Goal: Task Accomplishment & Management: Manage account settings

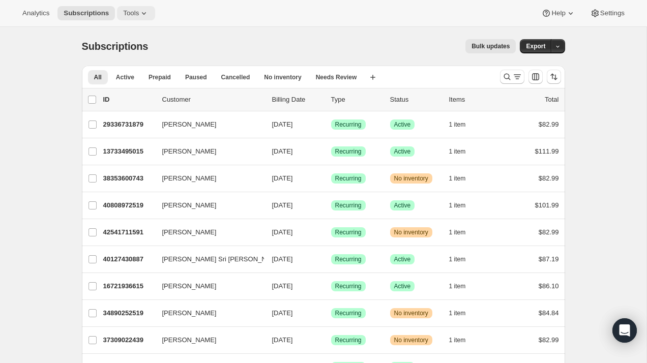
click at [139, 10] on span "Tools" at bounding box center [131, 13] width 16 height 8
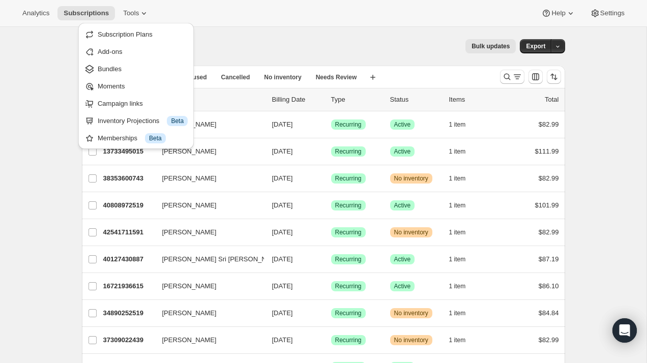
click at [296, 32] on div "Subscriptions. This page is ready Subscriptions Bulk updates More actions Bulk …" at bounding box center [323, 46] width 483 height 39
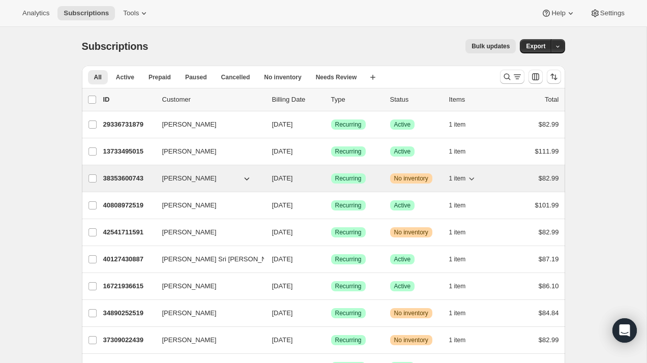
click at [130, 179] on span "38353600743" at bounding box center [123, 178] width 41 height 8
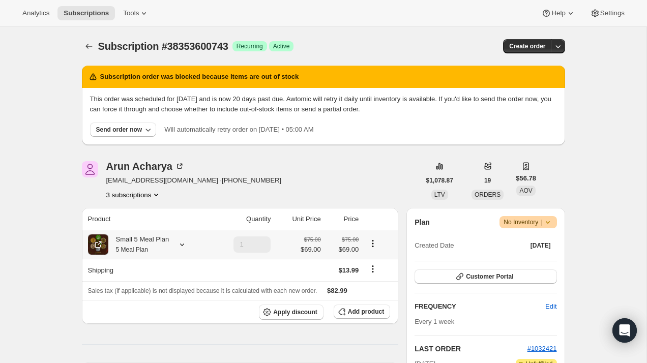
click at [184, 244] on icon at bounding box center [182, 245] width 10 height 10
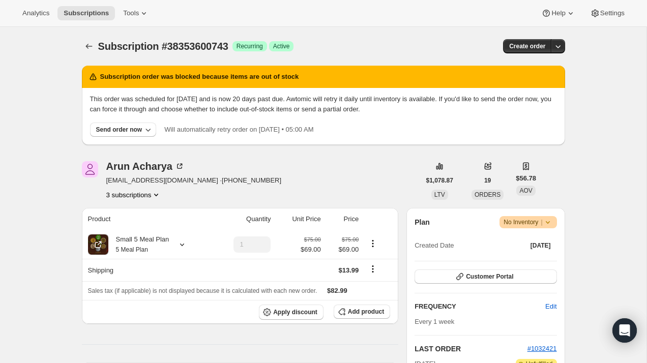
click at [549, 223] on icon at bounding box center [548, 222] width 10 height 10
click at [544, 241] on span "Pause subscription" at bounding box center [524, 243] width 56 height 8
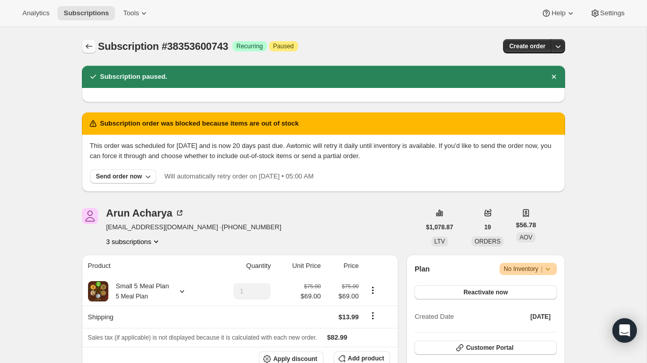
click at [87, 45] on icon "Subscriptions" at bounding box center [89, 46] width 10 height 10
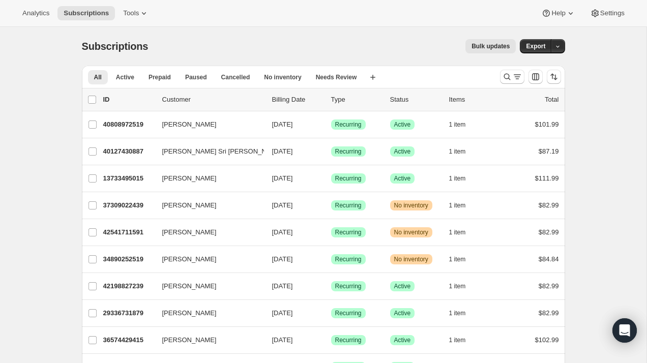
click at [400, 97] on p "Status" at bounding box center [415, 100] width 51 height 10
click at [399, 101] on p "Status" at bounding box center [415, 100] width 51 height 10
click at [515, 80] on icon "Search and filter results" at bounding box center [517, 77] width 10 height 10
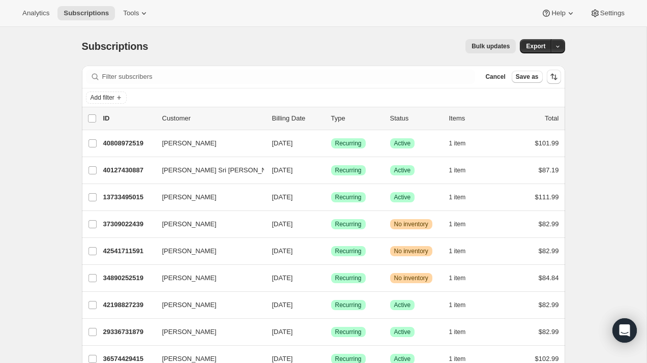
click at [336, 90] on div "Add filter" at bounding box center [323, 97] width 483 height 18
click at [336, 85] on div "Filter subscribers Cancel Save as" at bounding box center [323, 77] width 483 height 22
click at [231, 86] on div "Filter subscribers Cancel Save as" at bounding box center [323, 77] width 483 height 22
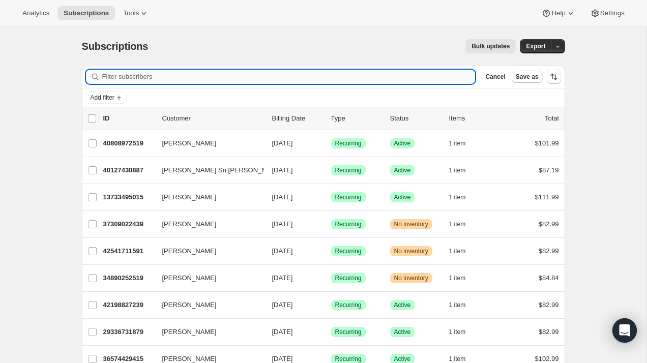
click at [226, 78] on input "Filter subscribers" at bounding box center [288, 77] width 373 height 14
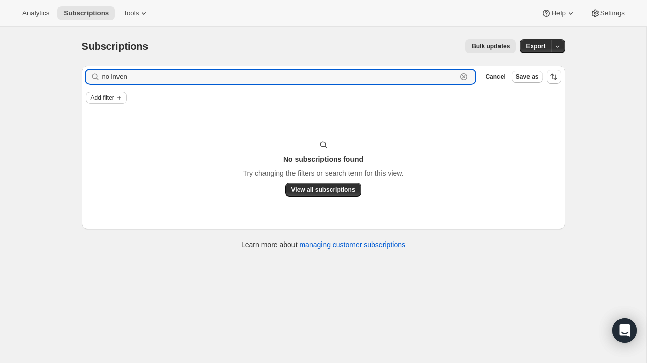
type input "no inven"
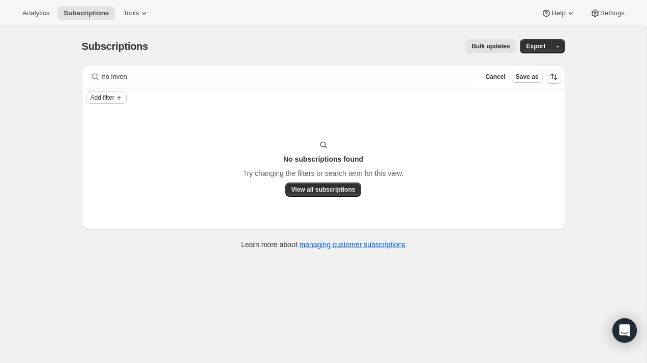
click at [123, 102] on button "Add filter" at bounding box center [106, 98] width 41 height 12
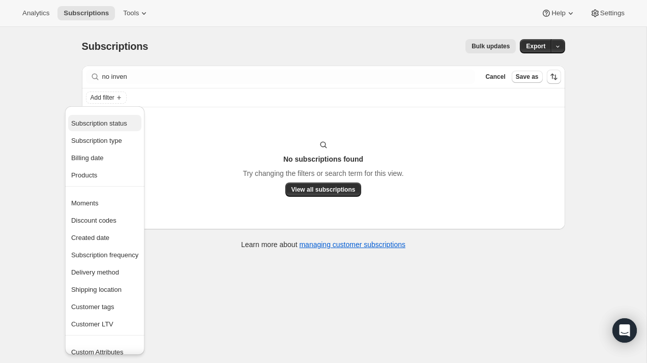
click at [130, 127] on span "Subscription status" at bounding box center [104, 123] width 67 height 10
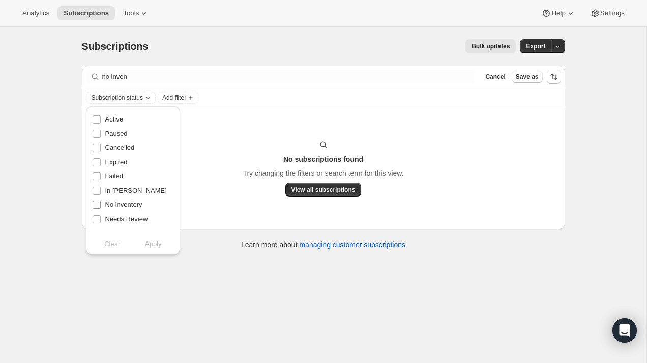
click at [137, 205] on span "No inventory" at bounding box center [123, 205] width 37 height 8
click at [101, 205] on input "No inventory" at bounding box center [97, 205] width 8 height 8
checkbox input "true"
click at [151, 246] on span "Apply" at bounding box center [153, 244] width 17 height 10
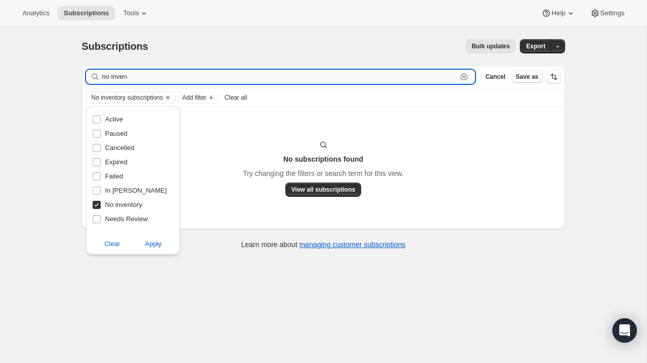
click at [144, 72] on input "no inven" at bounding box center [279, 77] width 355 height 14
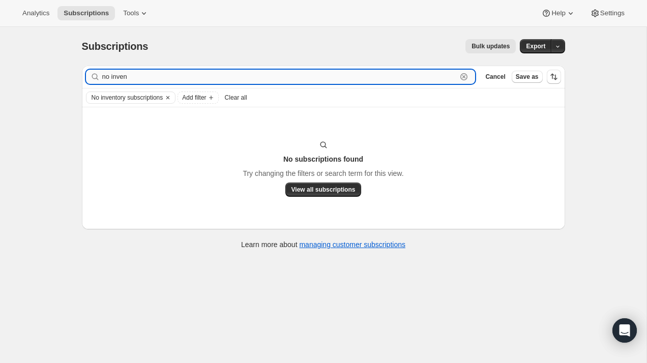
click at [144, 72] on input "no inven" at bounding box center [279, 77] width 355 height 14
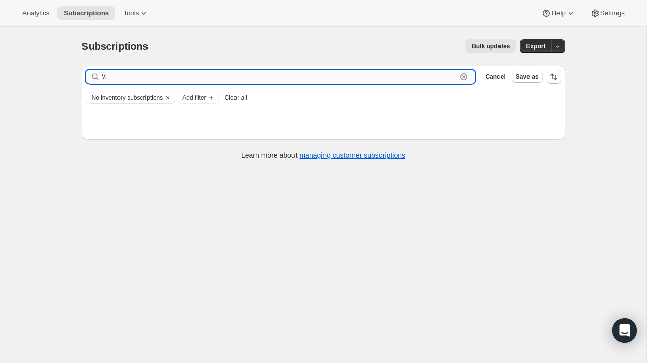
type input "\"
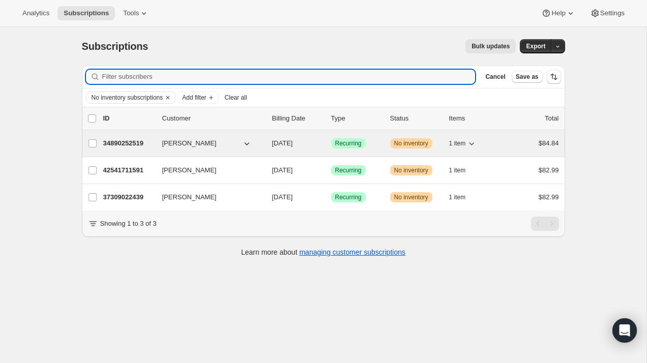
click at [139, 143] on span "34890252519" at bounding box center [123, 143] width 41 height 8
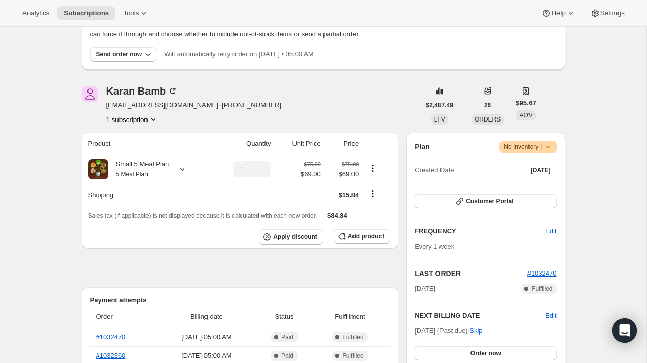
scroll to position [76, 0]
click at [169, 179] on div "Small 5 Meal Plan 5 Meal Plan" at bounding box center [138, 169] width 61 height 20
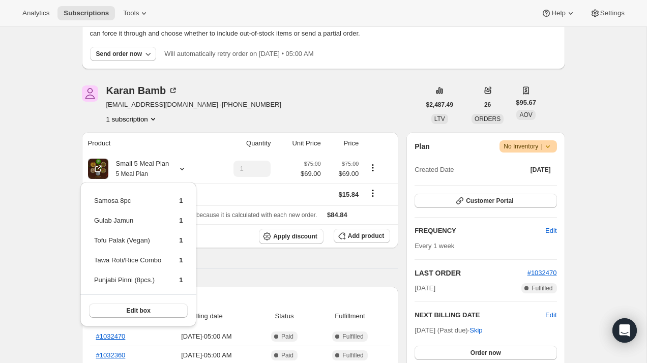
click at [550, 150] on icon at bounding box center [548, 146] width 10 height 10
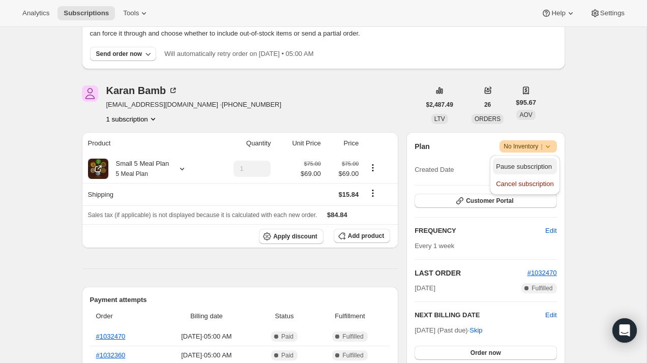
click at [546, 167] on span "Pause subscription" at bounding box center [524, 167] width 56 height 8
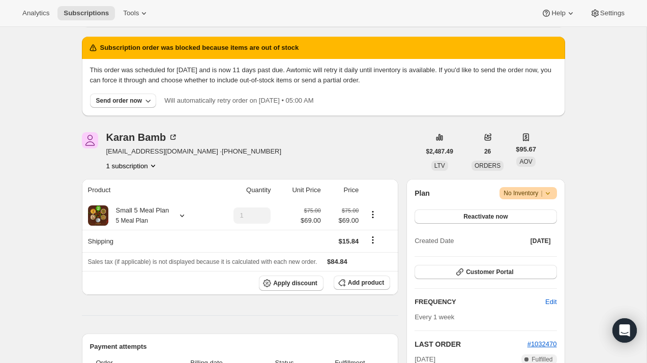
click at [542, 194] on span "|" at bounding box center [542, 193] width 2 height 8
click at [549, 194] on icon at bounding box center [548, 193] width 10 height 10
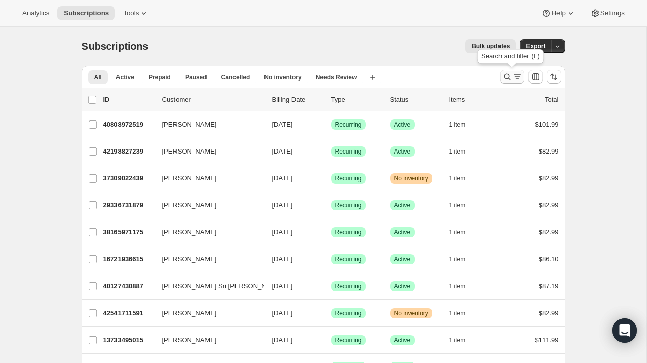
click at [512, 77] on icon "Search and filter results" at bounding box center [517, 77] width 10 height 10
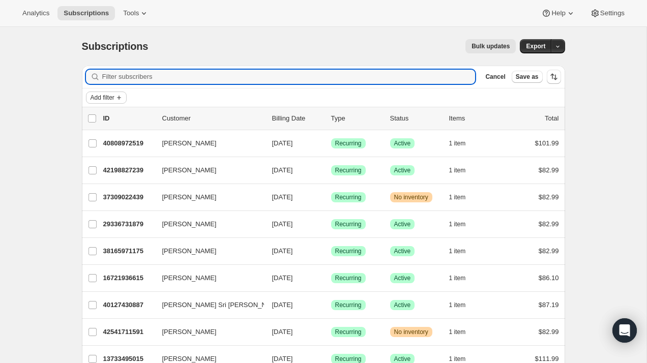
click at [97, 101] on span "Add filter" at bounding box center [103, 98] width 24 height 8
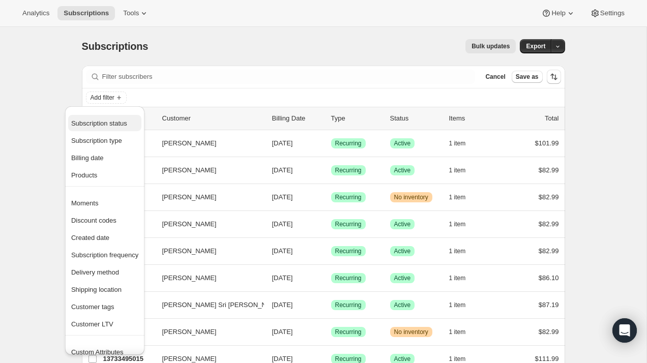
click at [107, 126] on span "Subscription status" at bounding box center [99, 124] width 56 height 8
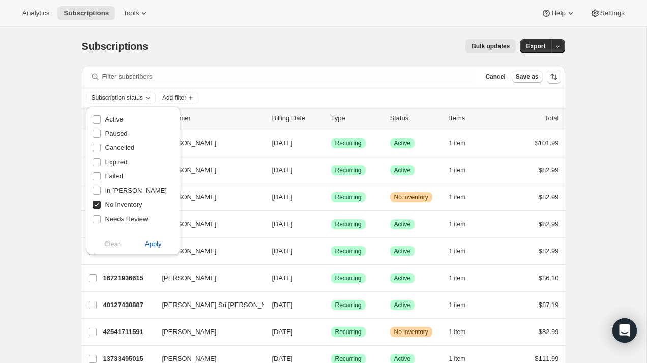
click at [112, 203] on span "No inventory" at bounding box center [123, 205] width 37 height 8
click at [101, 203] on input "No inventory" at bounding box center [97, 205] width 8 height 8
click at [112, 203] on span "No inventory" at bounding box center [123, 205] width 37 height 8
click at [101, 203] on input "No inventory" at bounding box center [97, 205] width 8 height 8
checkbox input "true"
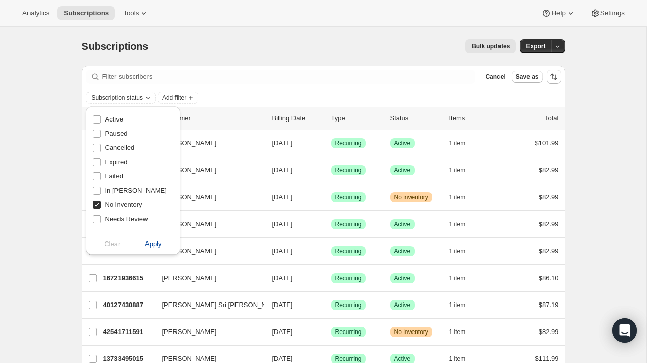
click at [158, 246] on span "Apply" at bounding box center [153, 244] width 17 height 10
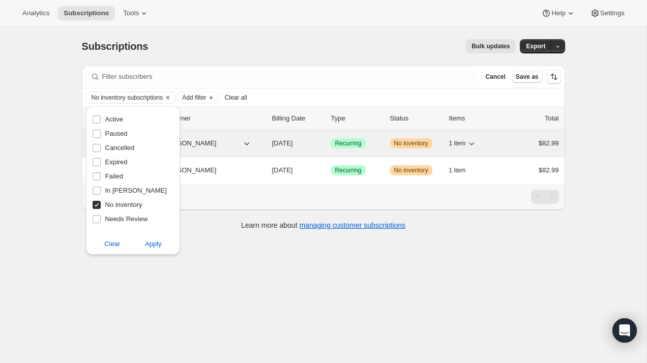
click at [201, 144] on span "[PERSON_NAME]" at bounding box center [189, 143] width 54 height 10
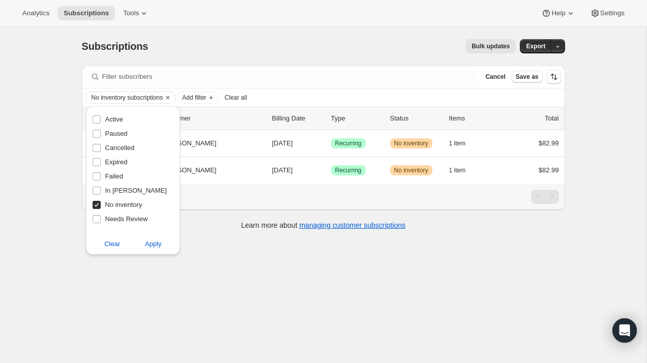
click at [201, 227] on div "Learn more about managing customer subscriptions" at bounding box center [323, 225] width 463 height 10
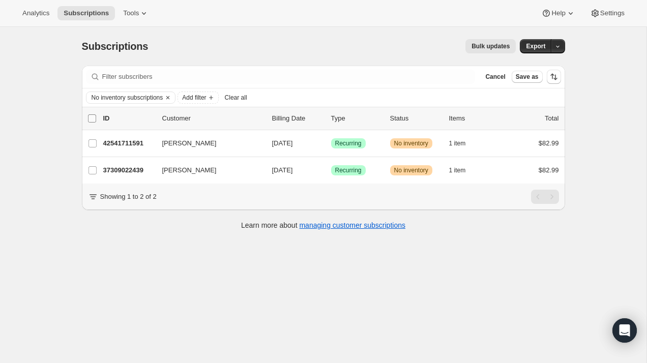
click at [95, 118] on input "0 selected" at bounding box center [92, 118] width 8 height 8
checkbox input "true"
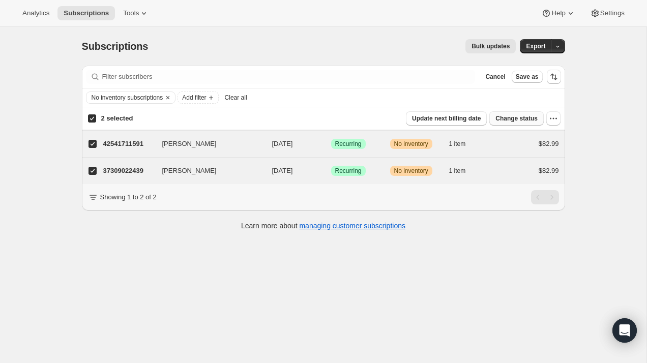
click at [525, 121] on span "Change status" at bounding box center [516, 118] width 42 height 8
select select "18"
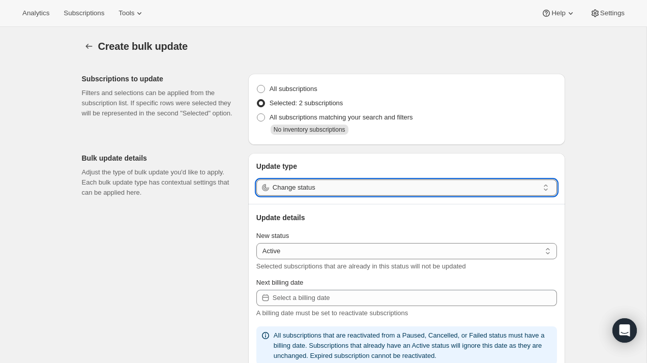
click at [459, 184] on input "Change status" at bounding box center [406, 188] width 266 height 16
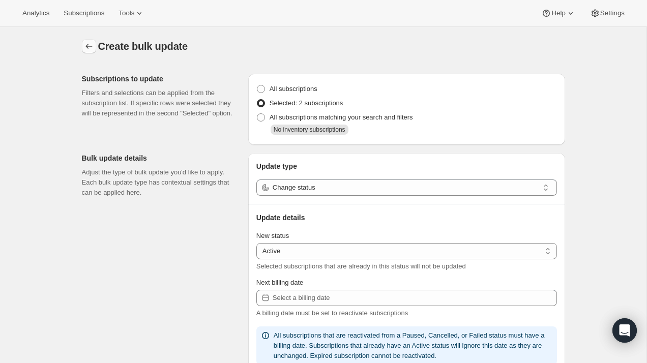
click at [87, 47] on icon "button" at bounding box center [89, 46] width 10 height 10
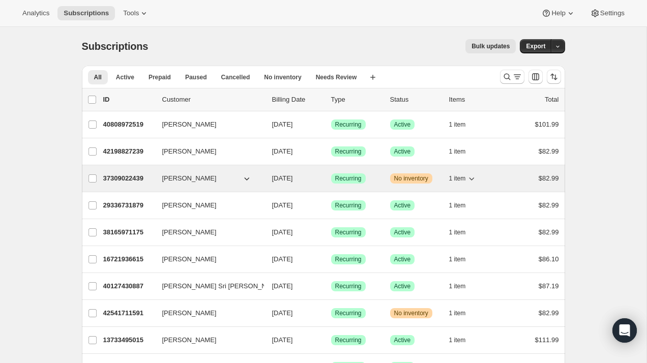
click at [122, 178] on span "37309022439" at bounding box center [123, 178] width 41 height 8
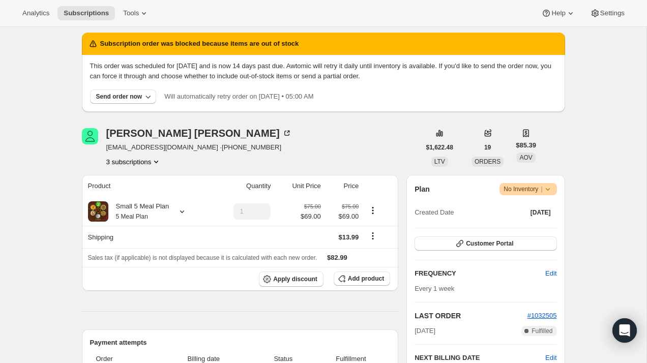
scroll to position [35, 0]
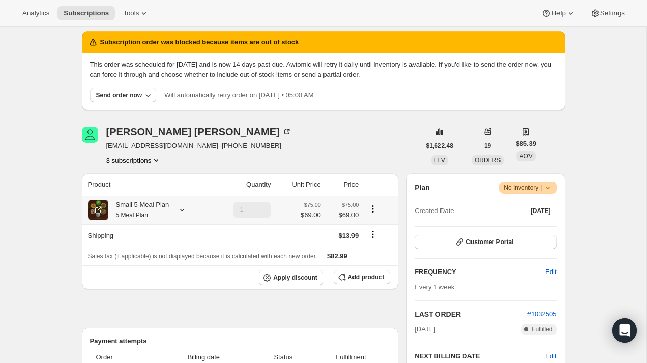
click at [177, 210] on div at bounding box center [180, 210] width 14 height 10
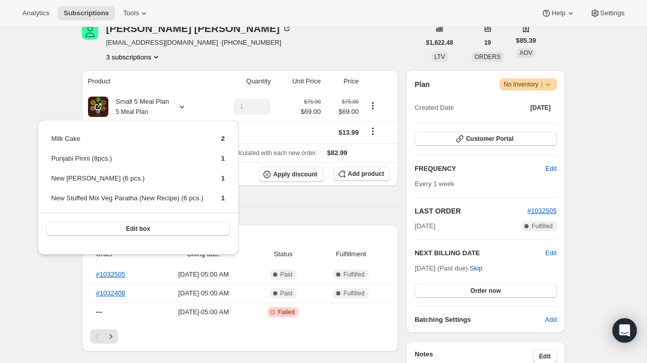
scroll to position [138, 0]
click at [550, 90] on span "Warning No Inventory |" at bounding box center [527, 84] width 57 height 12
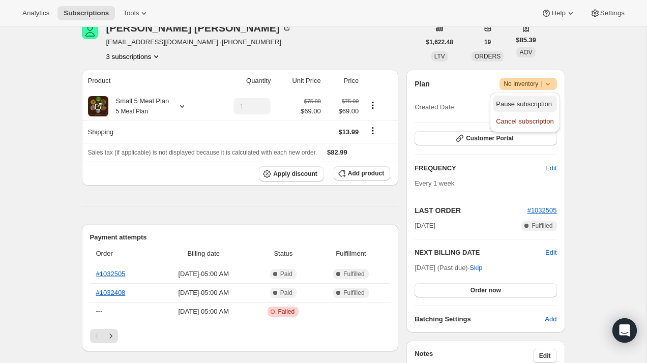
click at [546, 106] on span "Pause subscription" at bounding box center [524, 104] width 56 height 8
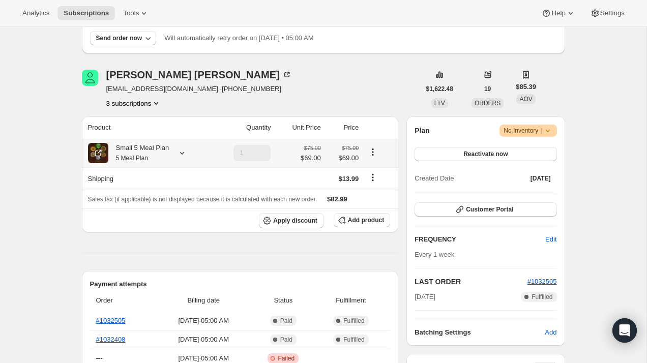
click at [177, 155] on div at bounding box center [180, 153] width 14 height 10
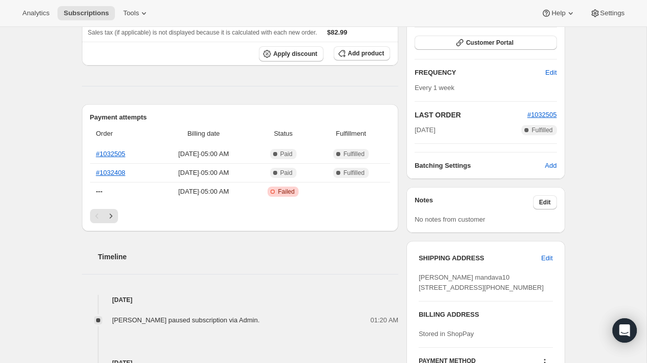
scroll to position [581, 0]
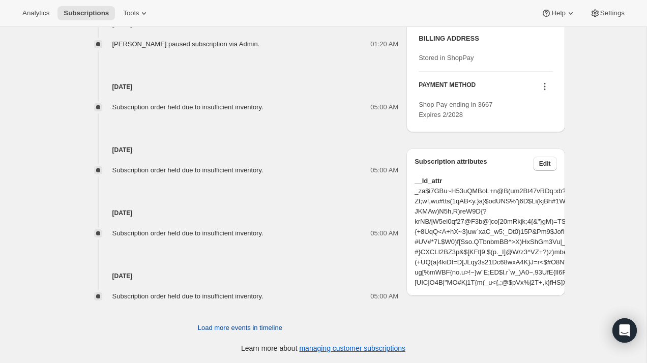
click at [277, 323] on span "Load more events in timeline" at bounding box center [240, 328] width 84 height 10
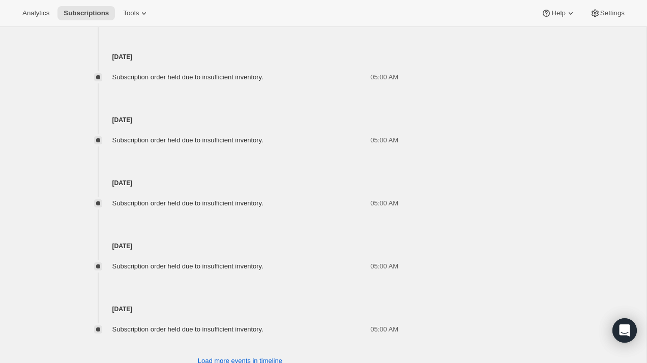
scroll to position [897, 0]
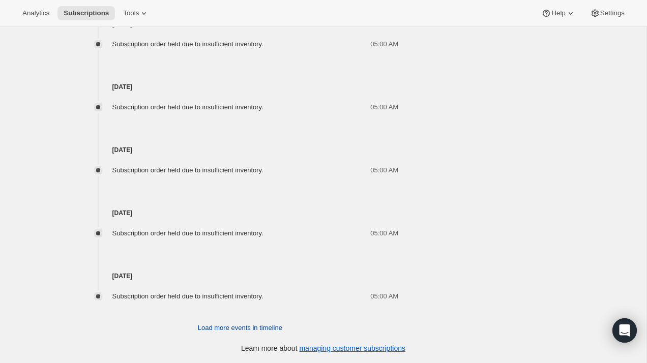
click at [264, 330] on span "Load more events in timeline" at bounding box center [240, 328] width 84 height 10
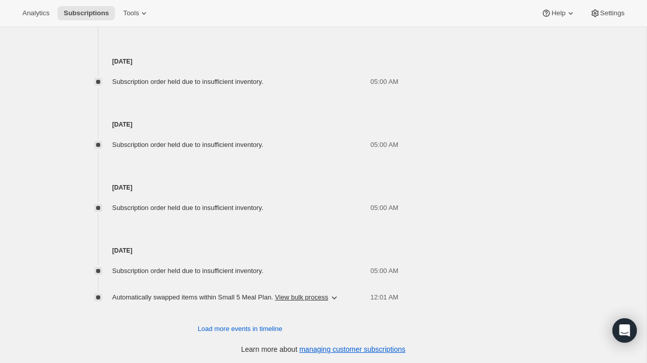
scroll to position [1238, 0]
click at [255, 328] on span "Load more events in timeline" at bounding box center [240, 328] width 84 height 10
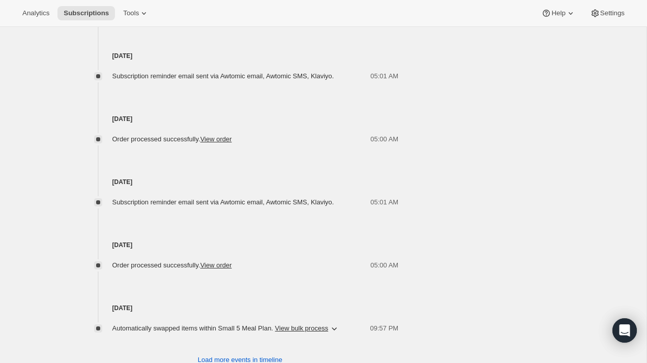
scroll to position [1519, 0]
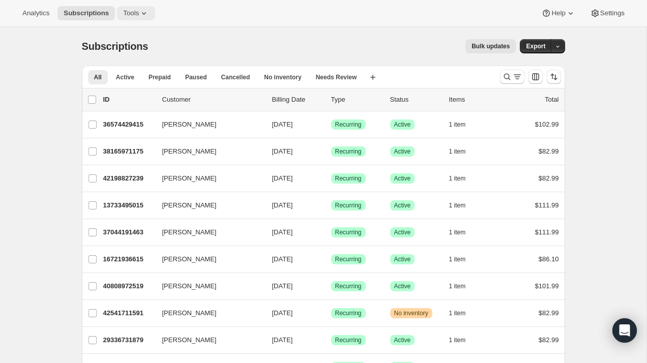
click at [142, 17] on icon at bounding box center [144, 13] width 10 height 10
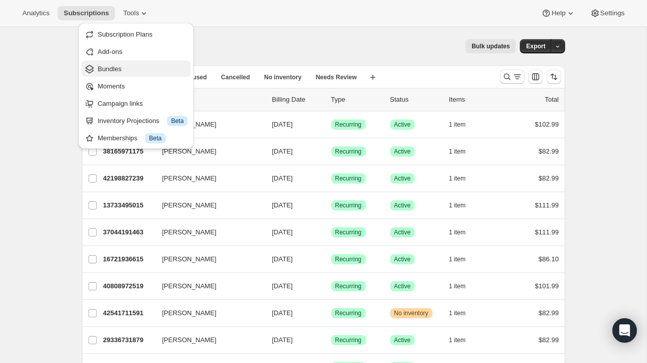
click at [140, 71] on span "Bundles" at bounding box center [143, 69] width 90 height 10
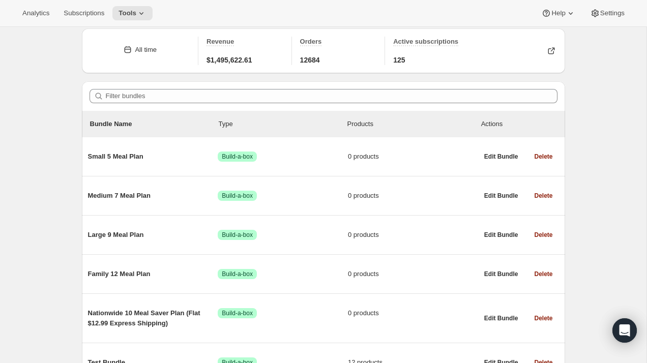
scroll to position [45, 0]
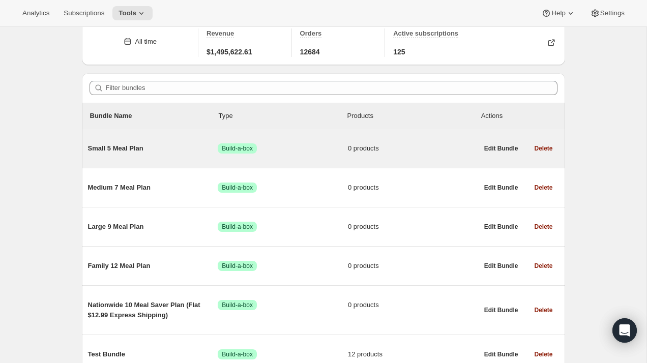
click at [123, 151] on span "Small 5 Meal Plan" at bounding box center [153, 148] width 130 height 10
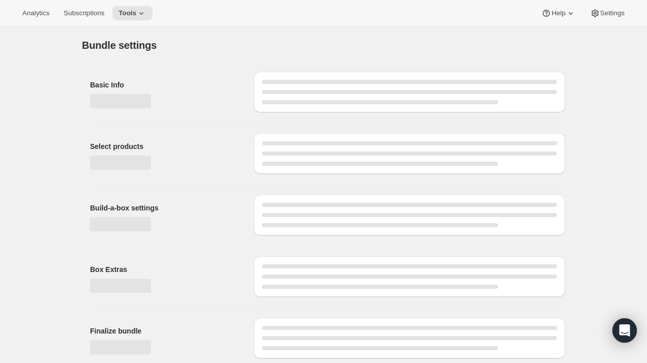
type input "Small 5 Meal Plan"
radio input "true"
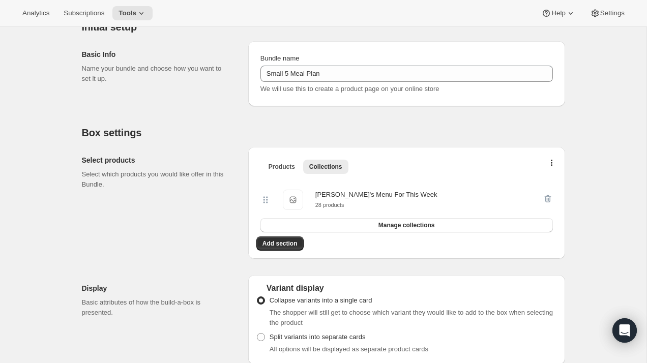
scroll to position [110, 0]
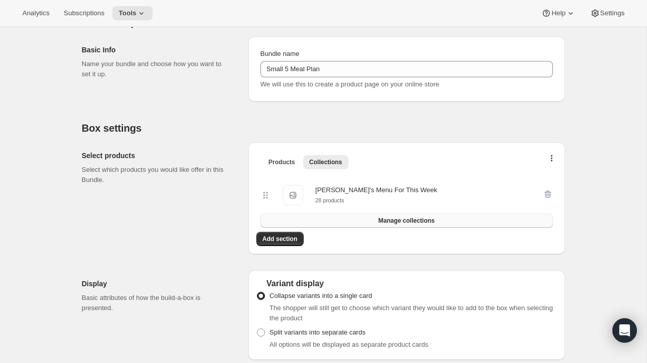
click at [416, 222] on span "Manage collections" at bounding box center [406, 221] width 56 height 8
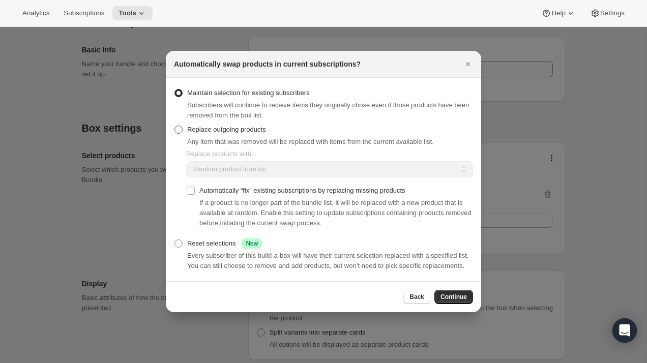
click at [181, 127] on span ":rce:" at bounding box center [178, 130] width 8 height 8
click at [175, 126] on input "Replace outgoing products" at bounding box center [174, 126] width 1 height 1
radio input "true"
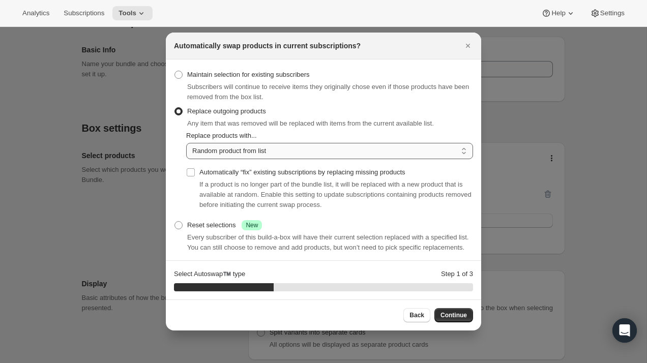
click at [221, 151] on select "Random product from list Based on position within collection Matching product t…" at bounding box center [329, 151] width 287 height 16
click at [190, 173] on input "Automatically “fix” existing subscriptions by replacing missing products" at bounding box center [191, 172] width 8 height 8
checkbox input "true"
click at [461, 320] on button "Continue" at bounding box center [453, 315] width 39 height 14
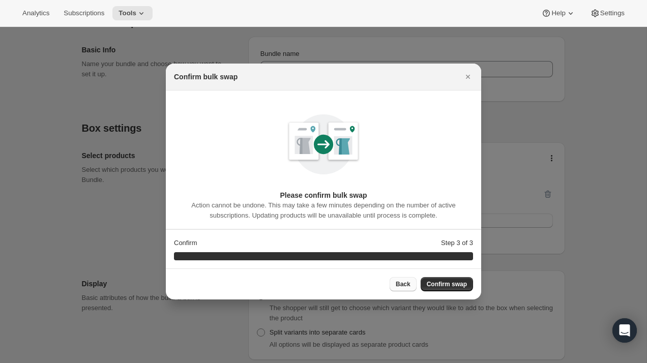
click at [404, 287] on span "Back" at bounding box center [403, 284] width 15 height 8
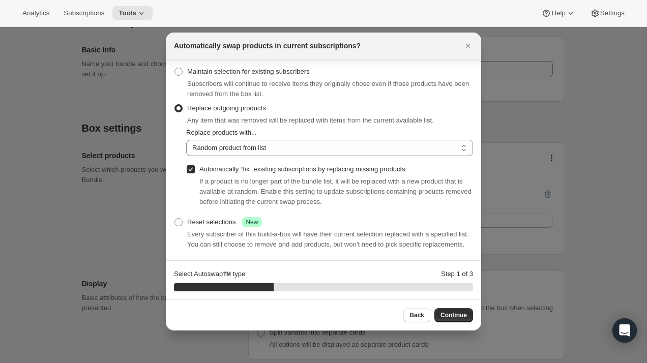
scroll to position [13, 0]
click at [288, 140] on select "Random product from list Based on position within collection Matching product t…" at bounding box center [329, 148] width 287 height 16
select select "selection"
click at [186, 140] on select "Random product from list Based on position within collection Matching product t…" at bounding box center [329, 148] width 287 height 16
click at [461, 316] on span "Continue" at bounding box center [453, 315] width 26 height 8
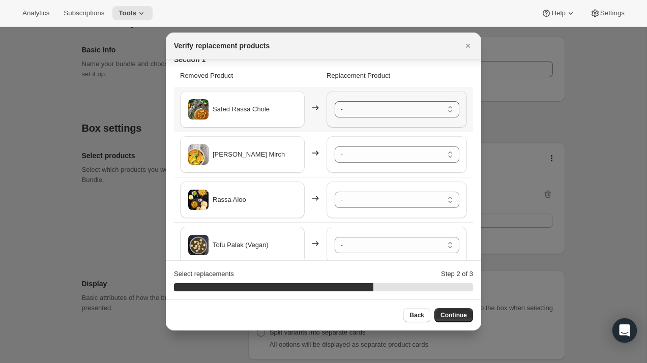
click at [379, 112] on select "- Dal Makhani - Default Title Matar Paneer - Default Title Kasuri Methi Aloo - …" at bounding box center [397, 109] width 125 height 16
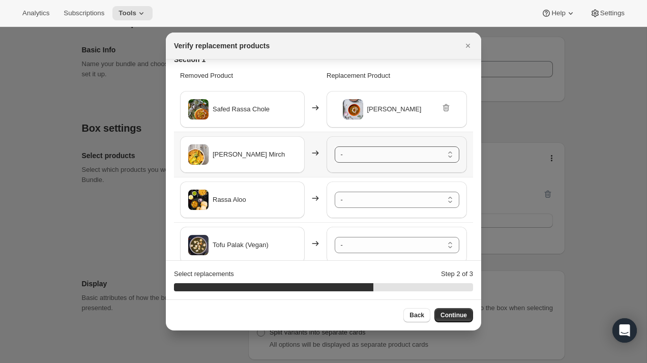
click at [377, 155] on select "- Dal Makhani - Default Title Matar Paneer - Default Title Kasuri Methi Aloo - …" at bounding box center [397, 154] width 125 height 16
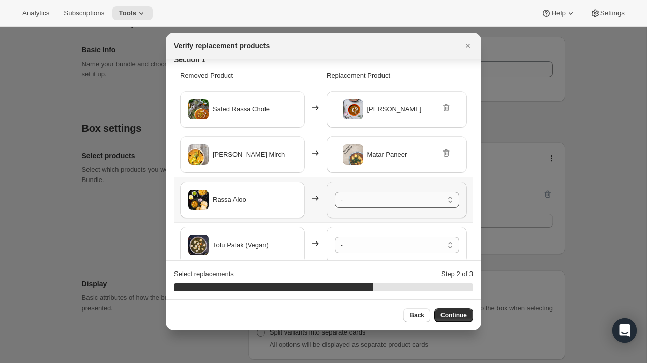
click at [380, 202] on select "- Dal Makhani - Default Title Matar Paneer - Default Title Kasuri Methi Aloo - …" at bounding box center [397, 200] width 125 height 16
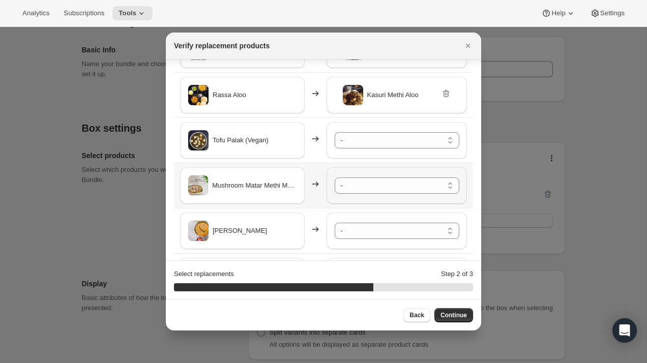
scroll to position [119, 0]
click at [375, 141] on select "- Dal Makhani - Default Title Matar Paneer - Default Title Kasuri Methi Aloo - …" at bounding box center [397, 139] width 125 height 16
click at [392, 185] on select "- Dal Makhani - Default Title Matar Paneer - Default Title Kasuri Methi Aloo - …" at bounding box center [397, 184] width 125 height 16
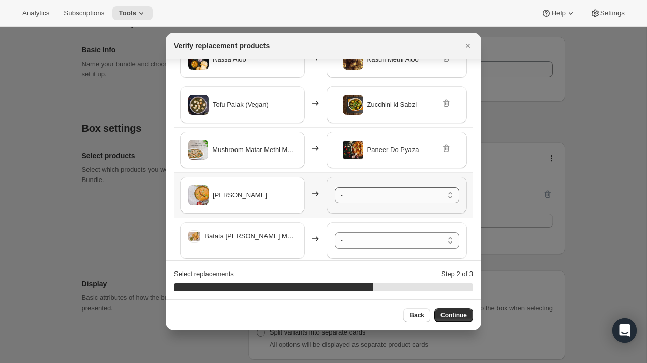
scroll to position [158, 0]
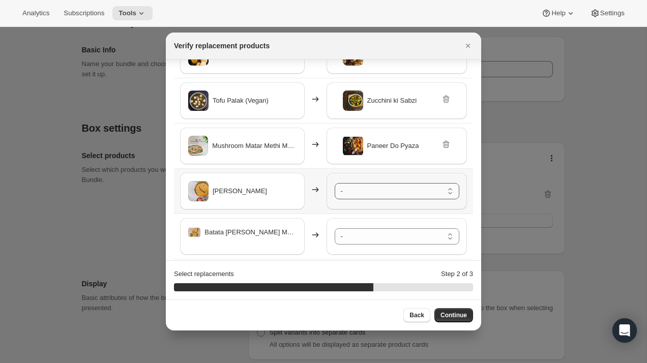
click at [398, 192] on select "- Dal Makhani - Default Title Matar Paneer - Default Title Kasuri Methi Aloo - …" at bounding box center [397, 191] width 125 height 16
click at [448, 144] on icon ":rce:" at bounding box center [445, 145] width 7 height 8
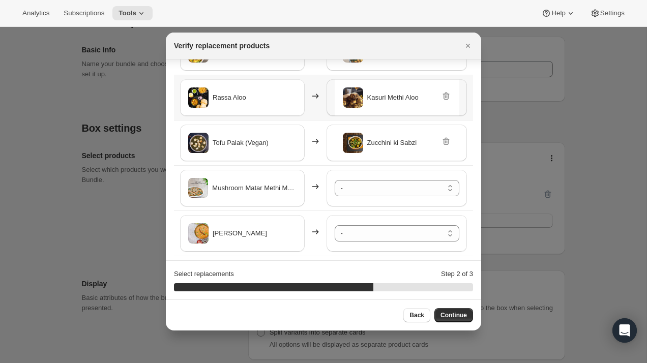
scroll to position [126, 0]
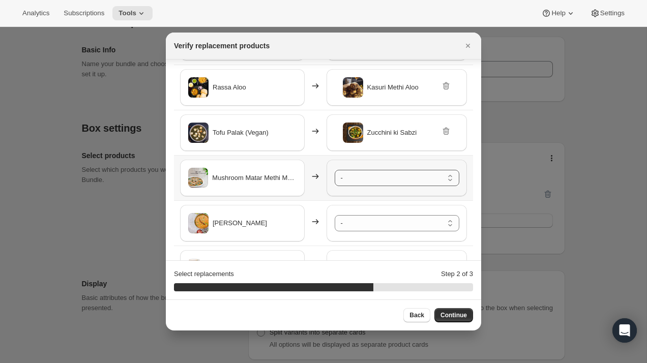
click at [409, 178] on select "- Dal Makhani - Default Title Matar Paneer - Default Title Kasuri Methi Aloo - …" at bounding box center [397, 178] width 125 height 16
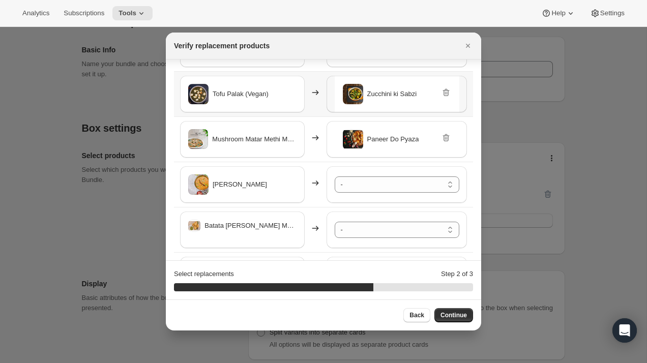
scroll to position [170, 0]
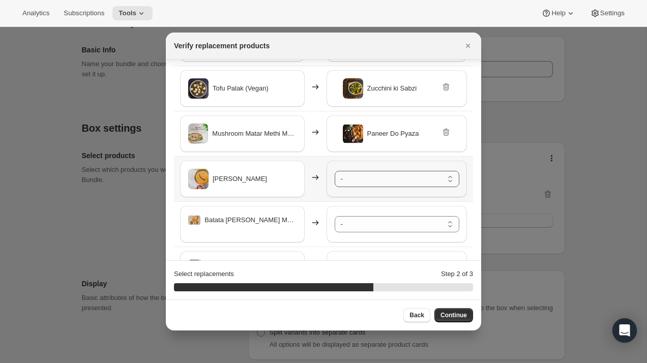
click at [387, 179] on select "- Dal Makhani - Default Title Matar Paneer - Default Title Kasuri Methi Aloo - …" at bounding box center [397, 179] width 125 height 16
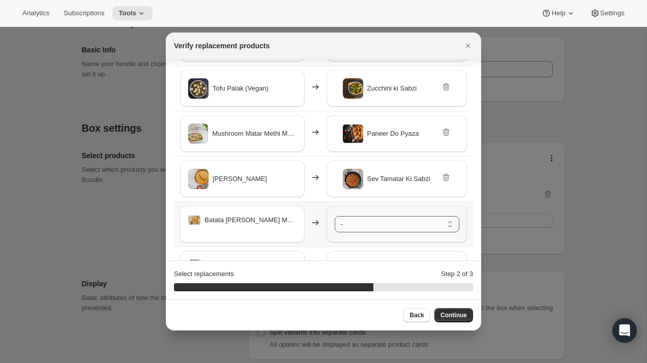
click at [396, 224] on select "- Dal Makhani - Default Title Matar Paneer - Default Title Kasuri Methi Aloo - …" at bounding box center [397, 224] width 125 height 16
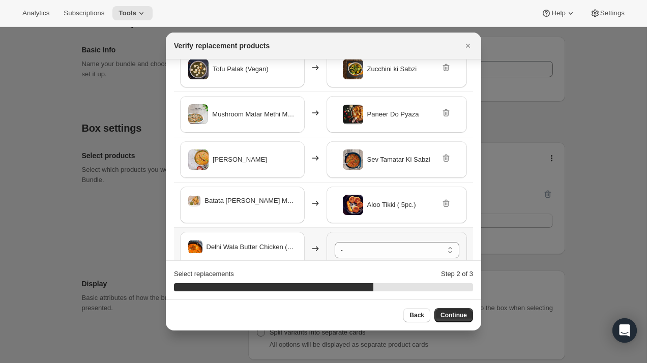
scroll to position [210, 0]
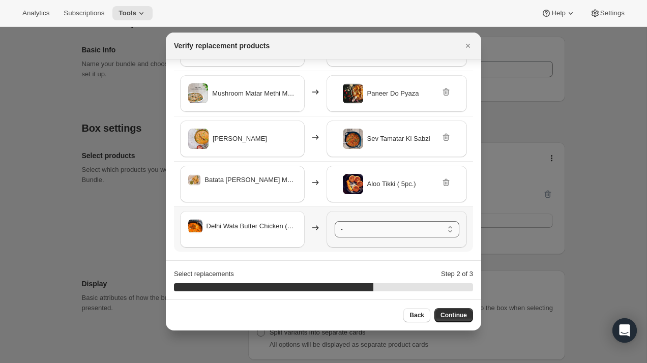
click at [363, 235] on select "- Dal Makhani - Default Title Matar Paneer - Default Title Kasuri Methi Aloo - …" at bounding box center [397, 229] width 125 height 16
click at [445, 182] on icon ":rce:" at bounding box center [444, 183] width 1 height 3
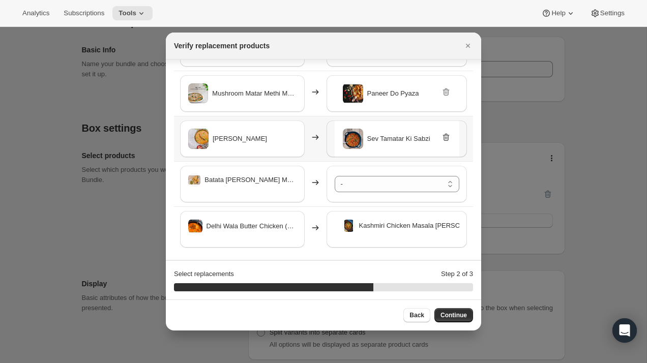
click at [450, 136] on icon ":rce:" at bounding box center [446, 137] width 10 height 10
click at [442, 87] on icon ":rce:" at bounding box center [446, 92] width 10 height 10
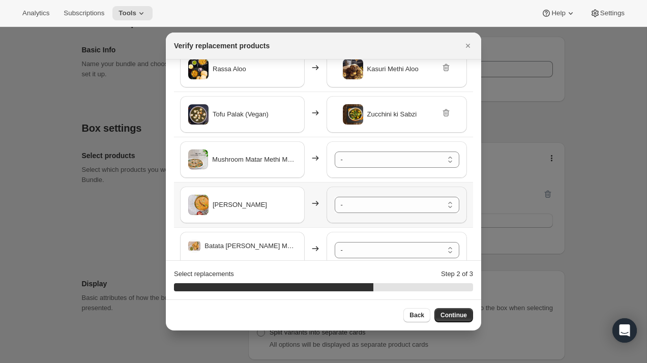
scroll to position [146, 0]
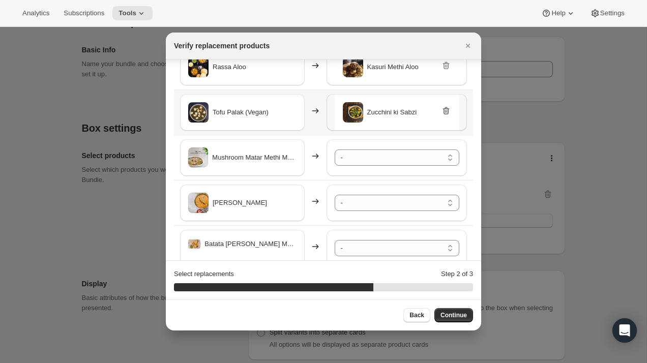
click at [445, 111] on icon ":rce:" at bounding box center [444, 111] width 1 height 3
click at [420, 108] on select "- Dal Makhani - Default Title Matar Paneer - Default Title Kasuri Methi Aloo - …" at bounding box center [397, 112] width 125 height 16
click at [519, 34] on div at bounding box center [323, 181] width 647 height 363
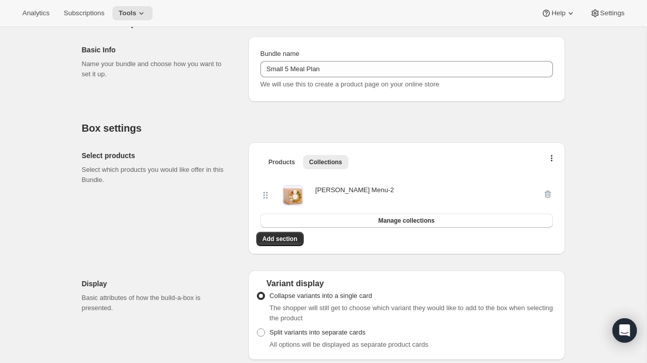
scroll to position [0, 0]
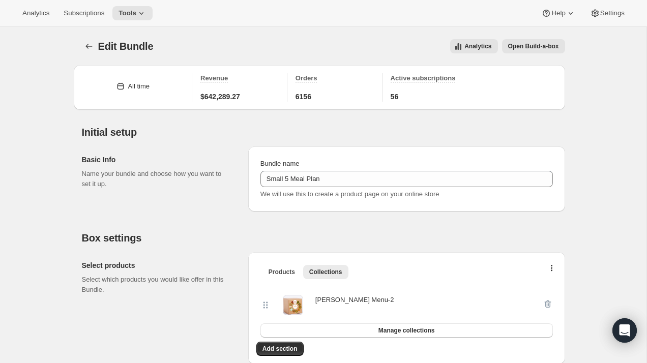
select select "selection"
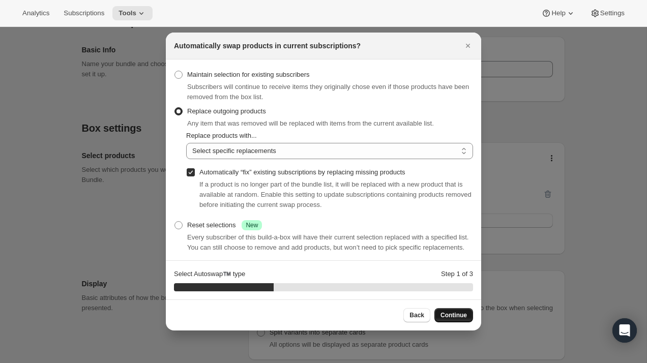
click at [452, 310] on button "Continue" at bounding box center [453, 315] width 39 height 14
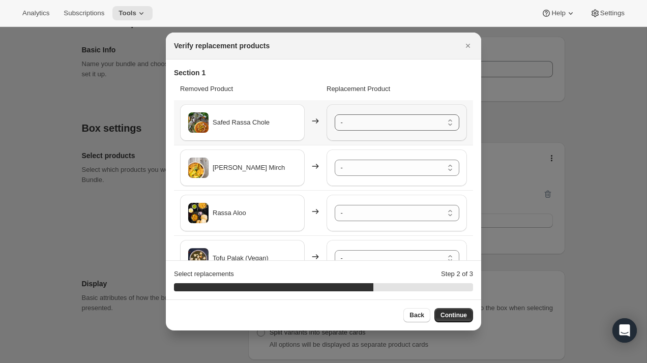
click at [385, 117] on select "- Dal Makhani - Default Title Matar Paneer - Default Title Kasuri Methi Aloo - …" at bounding box center [397, 122] width 125 height 16
click at [377, 168] on select "- Dal Makhani - Default Title Matar Paneer - Default Title Kasuri Methi Aloo - …" at bounding box center [397, 168] width 125 height 16
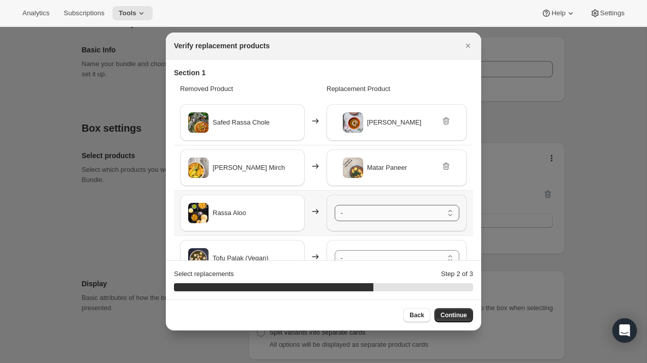
click at [377, 212] on select "- Dal Makhani - Default Title Matar Paneer - Default Title Kasuri Methi Aloo - …" at bounding box center [397, 213] width 125 height 16
click at [379, 257] on select "- Dal Makhani - Default Title Matar Paneer - Default Title Kasuri Methi Aloo - …" at bounding box center [397, 258] width 125 height 16
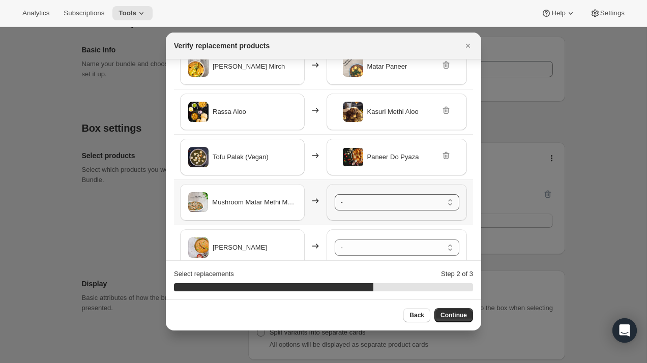
scroll to position [101, 0]
click at [444, 156] on icon ":rce:" at bounding box center [446, 156] width 10 height 10
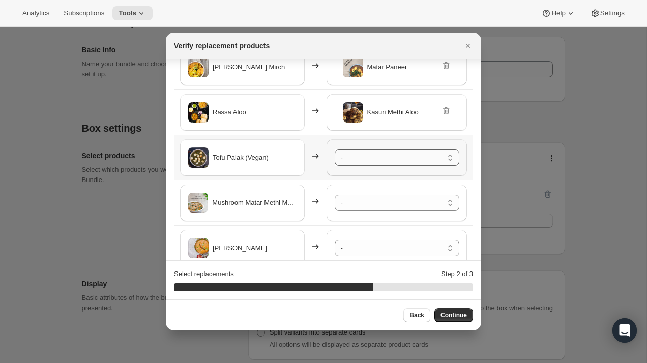
click at [399, 162] on select "- Dal Makhani - Default Title Matar Paneer - Default Title Kasuri Methi Aloo - …" at bounding box center [397, 158] width 125 height 16
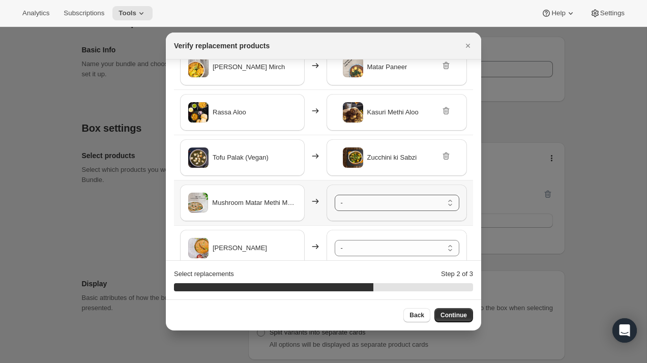
click at [391, 204] on select "- Dal Makhani - Default Title Matar Paneer - Default Title Kasuri Methi Aloo - …" at bounding box center [397, 203] width 125 height 16
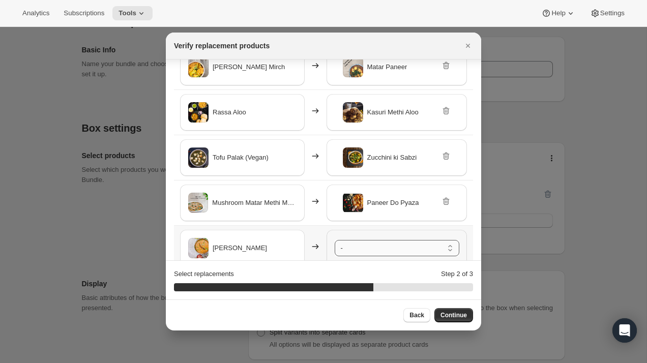
click at [390, 254] on select "- Dal Makhani - Default Title Matar Paneer - Default Title Kasuri Methi Aloo - …" at bounding box center [397, 248] width 125 height 16
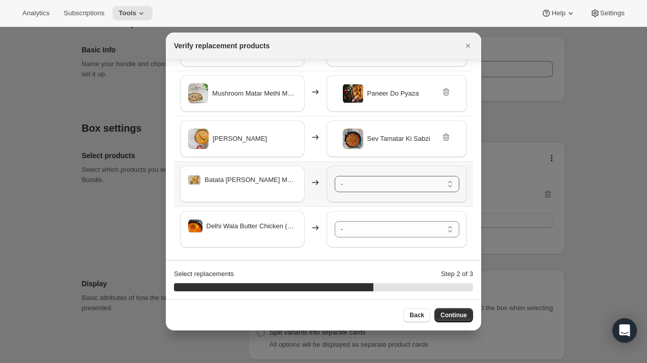
click at [374, 180] on select "- Dal Makhani - Default Title Matar Paneer - Default Title Kasuri Methi Aloo - …" at bounding box center [397, 184] width 125 height 16
click at [386, 230] on select "- Dal Makhani - Default Title Matar Paneer - Default Title Kasuri Methi Aloo - …" at bounding box center [397, 229] width 125 height 16
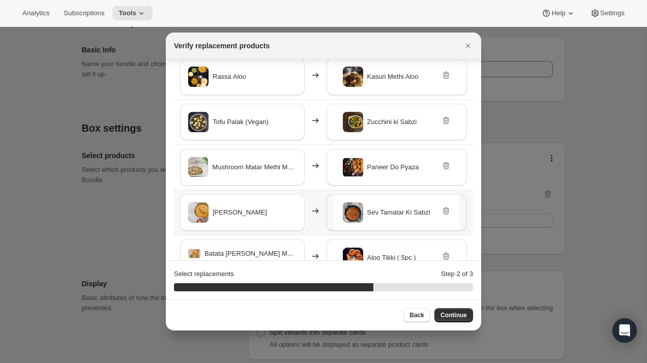
scroll to position [136, 0]
click at [467, 312] on button "Continue" at bounding box center [453, 315] width 39 height 14
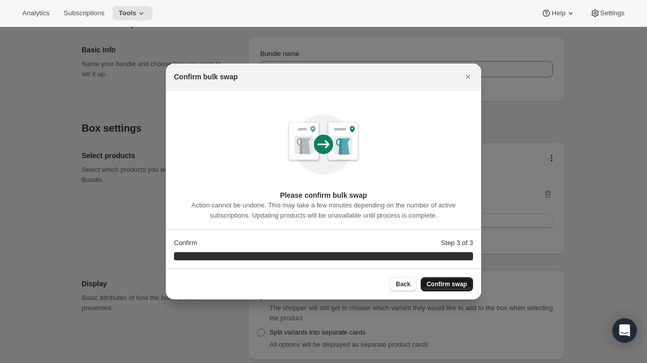
scroll to position [0, 0]
click at [452, 287] on span "Confirm swap" at bounding box center [447, 284] width 40 height 8
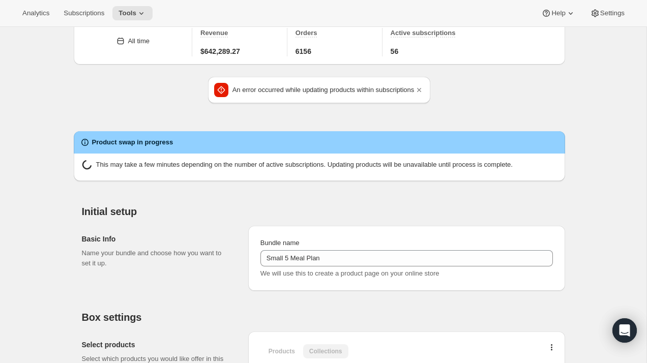
scroll to position [50, 0]
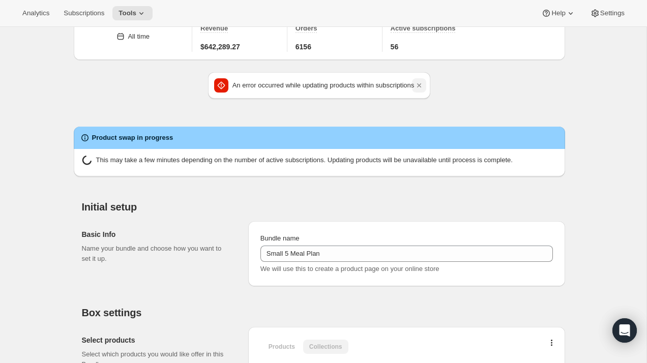
click at [424, 88] on icon "Dismiss notification" at bounding box center [419, 85] width 10 height 10
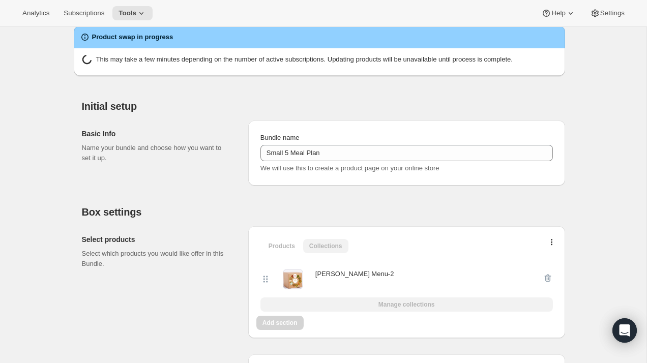
scroll to position [92, 0]
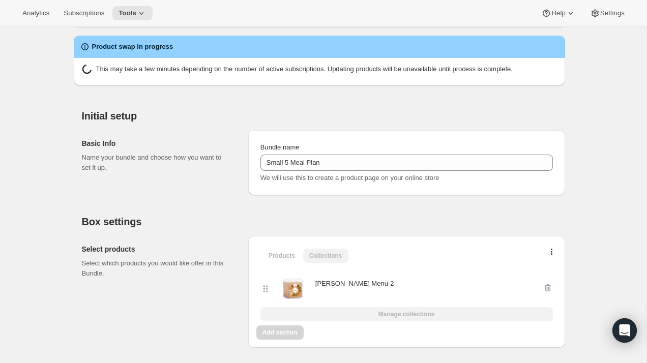
scroll to position [77, 0]
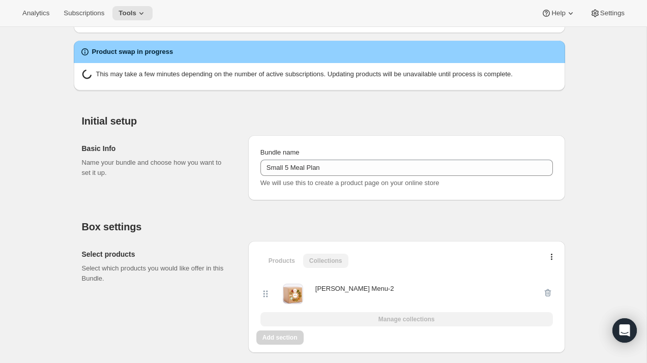
select select "selection"
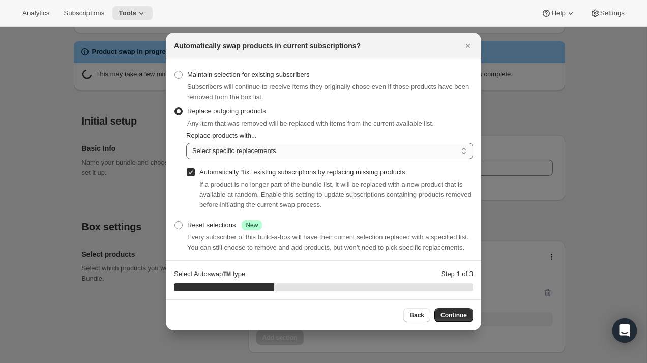
click at [418, 152] on select "Random product from list Based on position within collection Matching product t…" at bounding box center [329, 151] width 287 height 16
click at [186, 143] on select "Random product from list Based on position within collection Matching product t…" at bounding box center [329, 151] width 287 height 16
click at [468, 314] on button "Continue" at bounding box center [453, 315] width 39 height 14
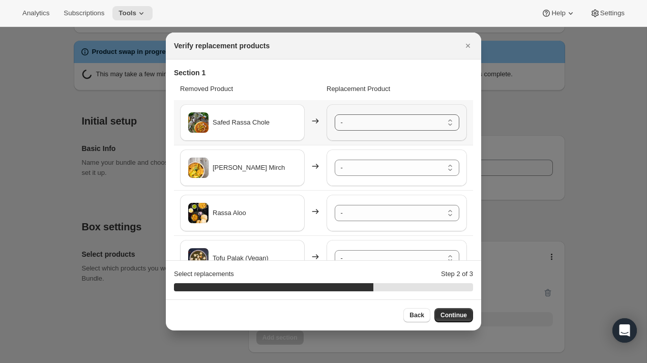
click at [383, 125] on select "- Dal Makhani - Default Title Matar Paneer - Default Title Kasuri Methi Aloo - …" at bounding box center [397, 122] width 125 height 16
click at [385, 163] on select "- Dal Makhani - Default Title Matar Paneer - Default Title Kasuri Methi Aloo - …" at bounding box center [397, 168] width 125 height 16
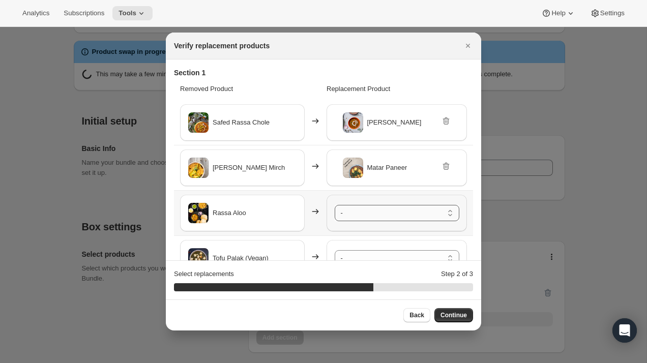
click at [384, 210] on select "- Dal Makhani - Default Title Matar Paneer - Default Title Kasuri Methi Aloo - …" at bounding box center [397, 213] width 125 height 16
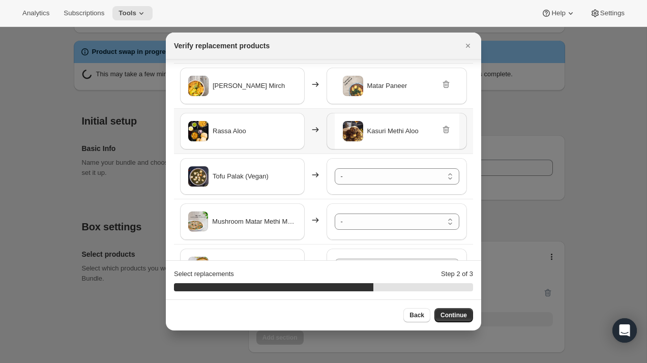
scroll to position [83, 0]
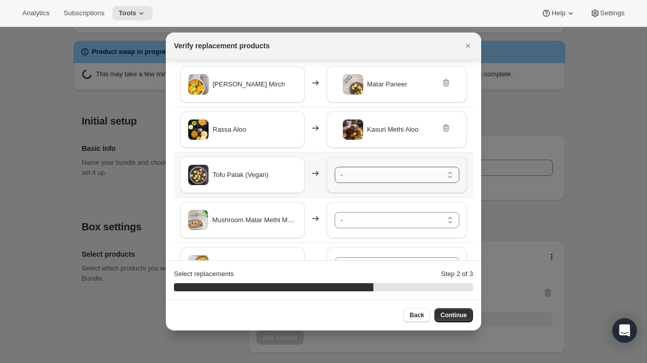
click at [362, 177] on select "- Dal Makhani - Default Title Matar Paneer - Default Title Kasuri Methi Aloo - …" at bounding box center [397, 175] width 125 height 16
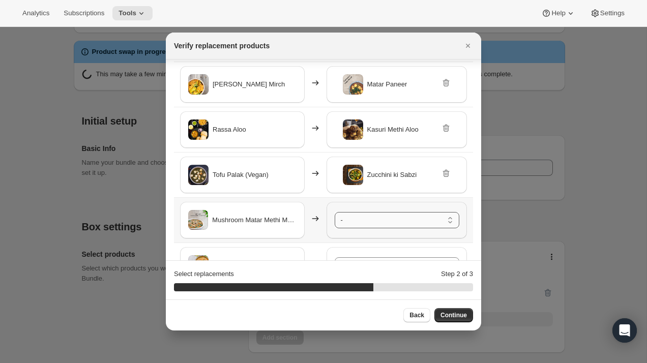
click at [376, 219] on select "- Dal Makhani - Default Title Matar Paneer - Default Title Kasuri Methi Aloo - …" at bounding box center [397, 220] width 125 height 16
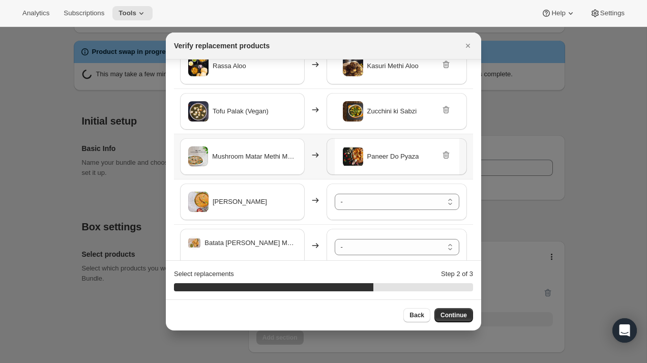
scroll to position [149, 0]
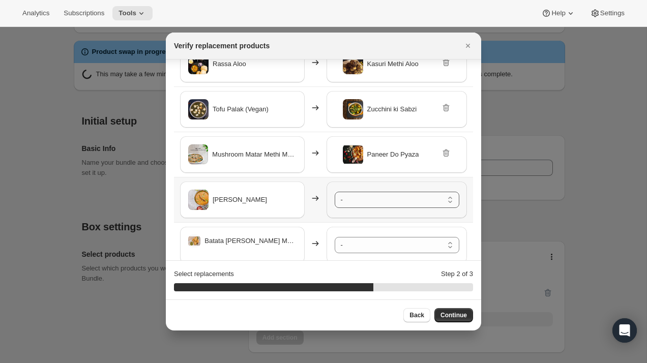
click at [381, 199] on select "- Dal Makhani - Default Title Matar Paneer - Default Title Kasuri Methi Aloo - …" at bounding box center [397, 200] width 125 height 16
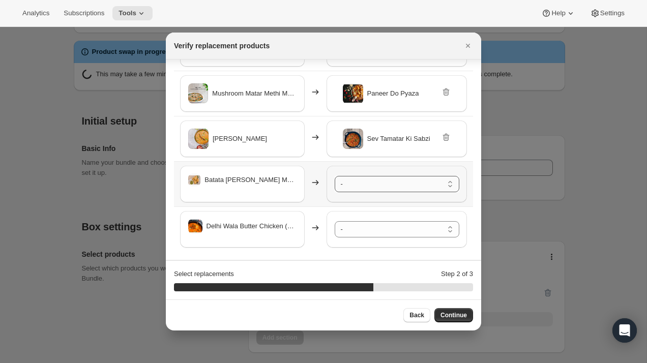
click at [372, 186] on select "- Dal Makhani - Default Title Matar Paneer - Default Title Kasuri Methi Aloo - …" at bounding box center [397, 184] width 125 height 16
click at [387, 230] on select "- Dal Makhani - Default Title Matar Paneer - Default Title Kasuri Methi Aloo - …" at bounding box center [397, 229] width 125 height 16
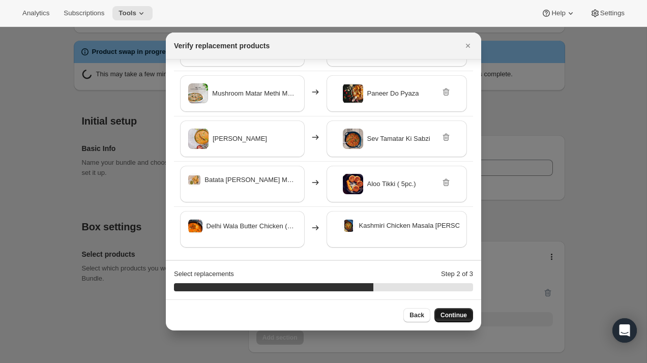
click at [449, 317] on span "Continue" at bounding box center [453, 315] width 26 height 8
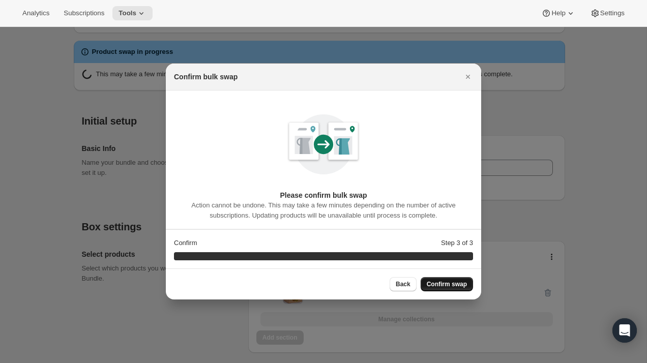
scroll to position [0, 0]
click at [462, 284] on span "Confirm swap" at bounding box center [447, 284] width 40 height 8
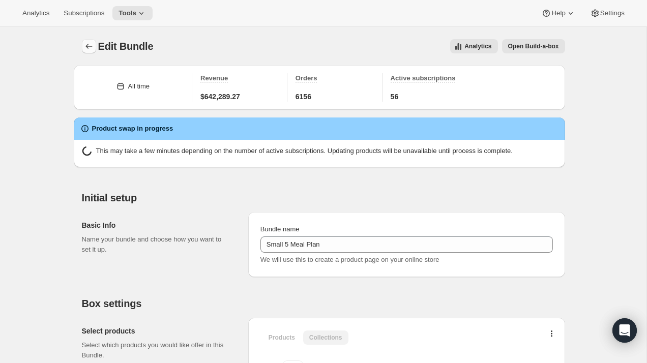
click at [83, 43] on button "Bundles" at bounding box center [89, 46] width 14 height 14
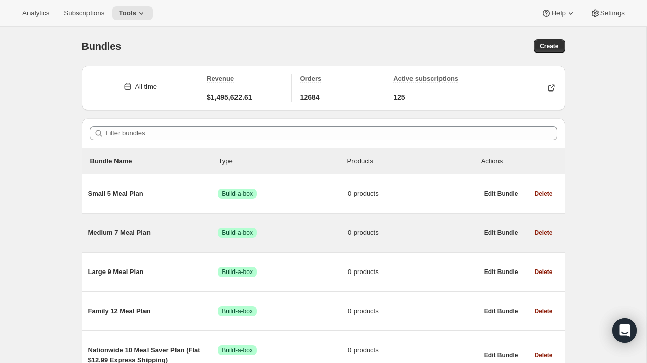
click at [135, 232] on span "Medium 7 Meal Plan" at bounding box center [153, 233] width 130 height 10
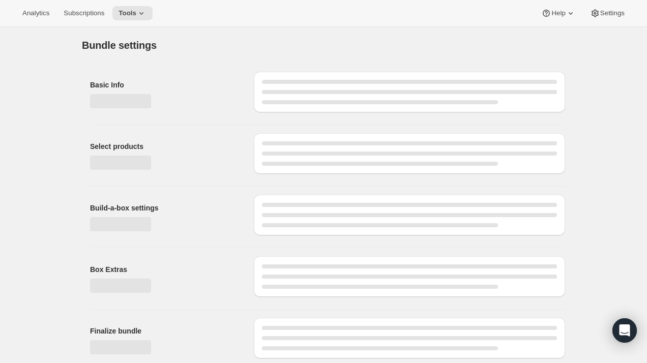
type input "Medium 7 Meal Plan"
radio input "true"
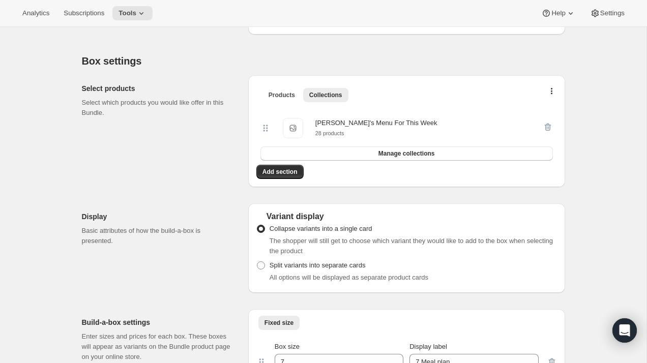
scroll to position [185, 0]
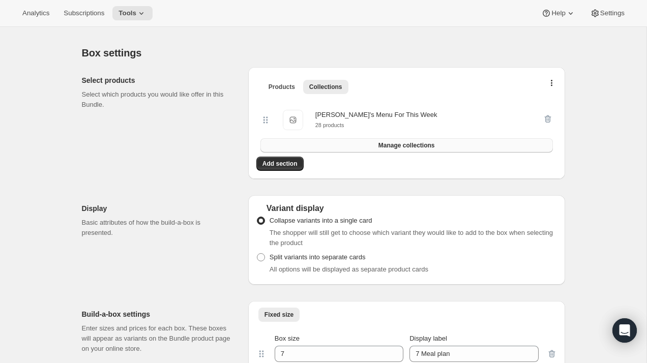
click at [416, 146] on span "Manage collections" at bounding box center [406, 145] width 56 height 8
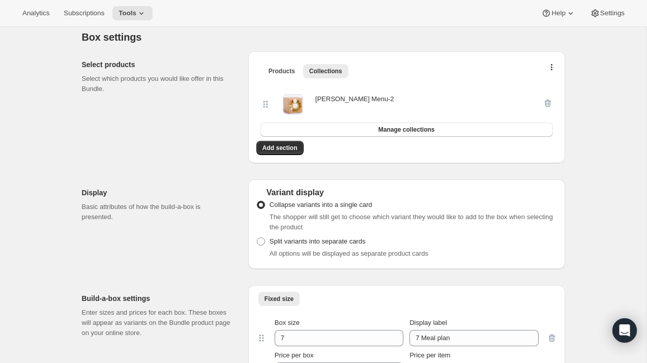
scroll to position [0, 0]
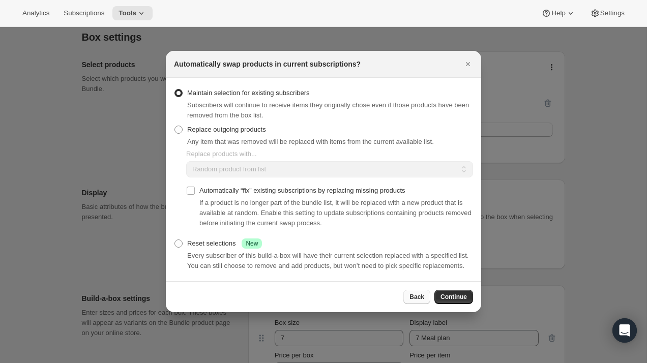
click at [420, 301] on span "Back" at bounding box center [416, 297] width 15 height 8
click at [193, 187] on input "Automatically “fix” existing subscriptions by replacing missing products" at bounding box center [191, 191] width 8 height 8
checkbox input "true"
click at [181, 127] on span ":rok:" at bounding box center [178, 130] width 8 height 8
click at [175, 126] on input "Replace outgoing products" at bounding box center [174, 126] width 1 height 1
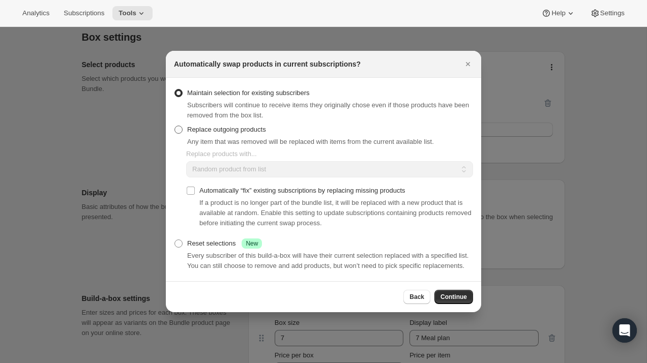
radio input "true"
checkbox input "false"
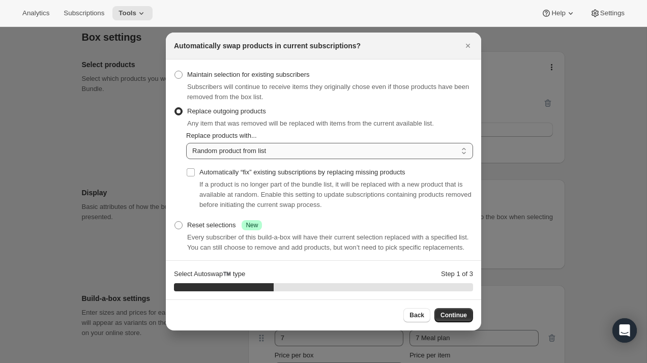
click at [235, 152] on select "Random product from list Based on position within collection Matching product t…" at bounding box center [329, 151] width 287 height 16
select select "selection"
click at [186, 143] on select "Random product from list Based on position within collection Matching product t…" at bounding box center [329, 151] width 287 height 16
click at [190, 167] on label "Automatically “fix” existing subscriptions by replacing missing products" at bounding box center [295, 172] width 219 height 14
click at [190, 168] on input "Automatically “fix” existing subscriptions by replacing missing products" at bounding box center [191, 172] width 8 height 8
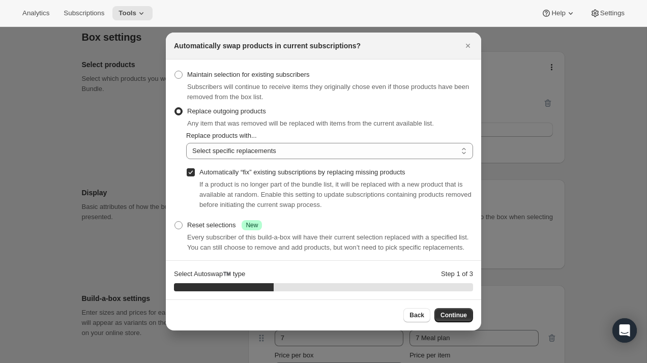
click at [190, 167] on label "Automatically “fix” existing subscriptions by replacing missing products" at bounding box center [295, 172] width 219 height 14
click at [190, 168] on input "Automatically “fix” existing subscriptions by replacing missing products" at bounding box center [191, 172] width 8 height 8
click at [193, 174] on input "Automatically “fix” existing subscriptions by replacing missing products" at bounding box center [191, 172] width 8 height 8
checkbox input "true"
click at [463, 318] on span "Continue" at bounding box center [453, 315] width 26 height 8
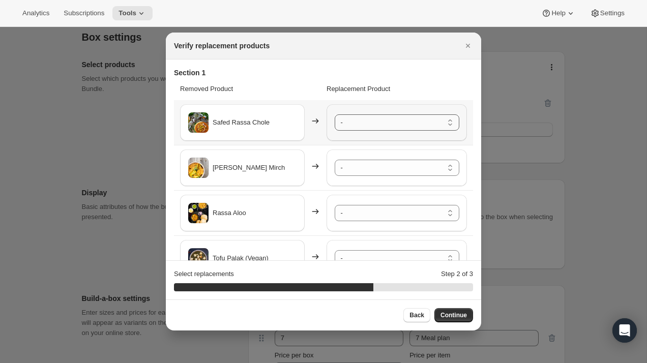
click at [397, 128] on select "- Dal Makhani - Default Title Matar Paneer - Default Title Kasuri Methi Aloo - …" at bounding box center [397, 122] width 125 height 16
click at [388, 173] on select "- Dal Makhani - Default Title Matar Paneer - Default Title Kasuri Methi Aloo - …" at bounding box center [397, 168] width 125 height 16
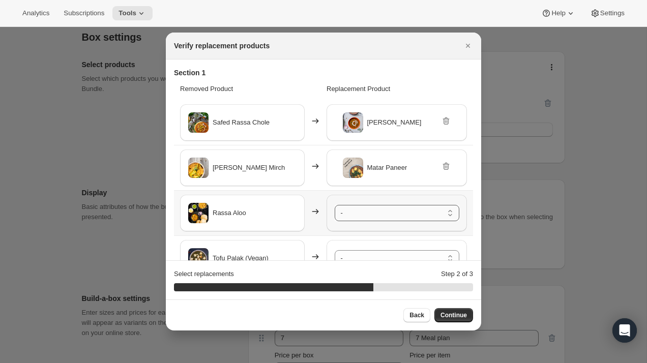
click at [382, 214] on select "- Dal Makhani - Default Title Matar Paneer - Default Title Kasuri Methi Aloo - …" at bounding box center [397, 213] width 125 height 16
click at [384, 253] on select "- Dal Makhani - Default Title Matar Paneer - Default Title Kasuri Methi Aloo - …" at bounding box center [397, 258] width 125 height 16
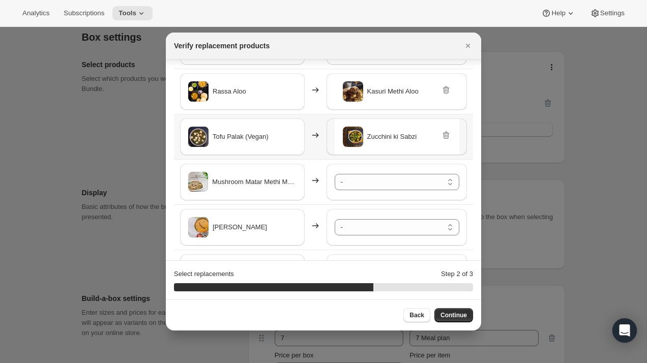
scroll to position [149, 0]
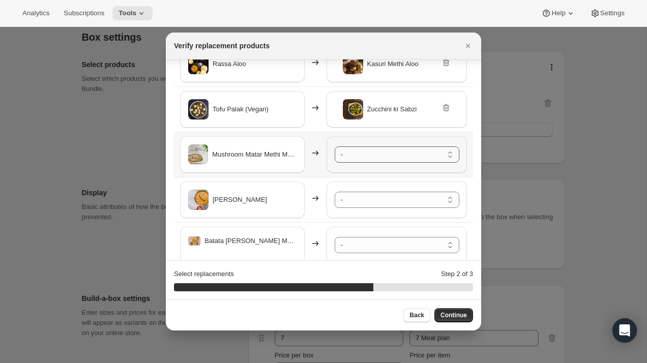
click at [377, 153] on select "- Dal Makhani - Default Title Matar Paneer - Default Title Kasuri Methi Aloo - …" at bounding box center [397, 154] width 125 height 16
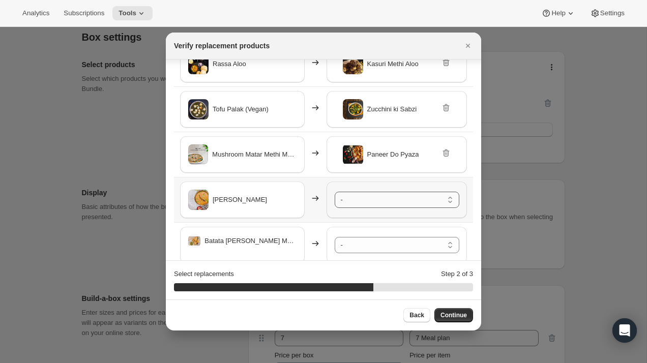
click at [387, 203] on select "- Dal Makhani - Default Title Matar Paneer - Default Title Kasuri Methi Aloo - …" at bounding box center [397, 200] width 125 height 16
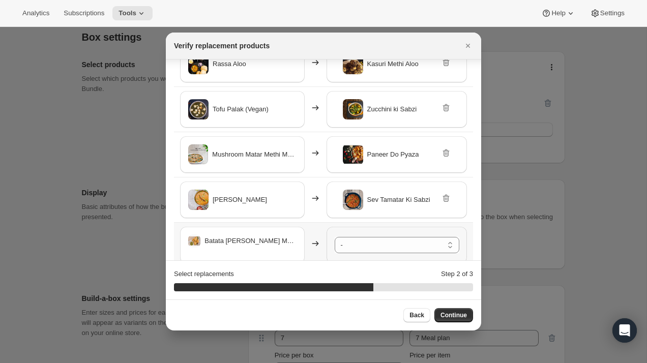
click at [380, 235] on div "- Dal Makhani - Default Title Matar Paneer - Default Title Kasuri Methi Aloo - …" at bounding box center [397, 245] width 140 height 37
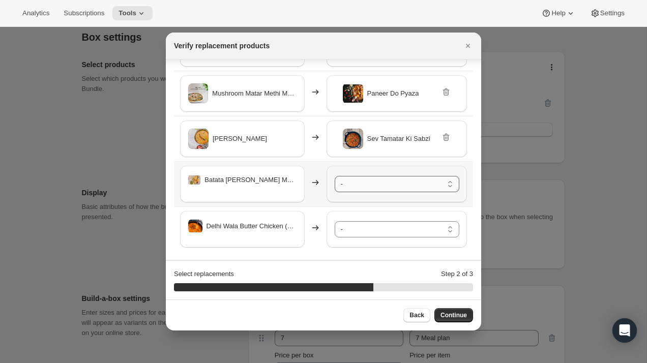
click at [378, 189] on select "- Dal Makhani - Default Title Matar Paneer - Default Title Kasuri Methi Aloo - …" at bounding box center [397, 184] width 125 height 16
click at [388, 229] on select "- Dal Makhani - Default Title Matar Paneer - Default Title Kasuri Methi Aloo - …" at bounding box center [397, 229] width 125 height 16
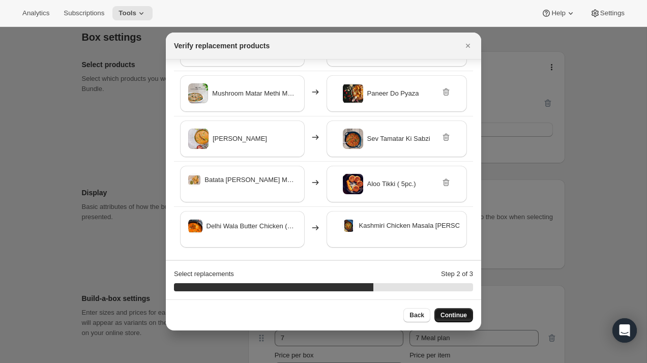
click at [464, 317] on span "Continue" at bounding box center [453, 315] width 26 height 8
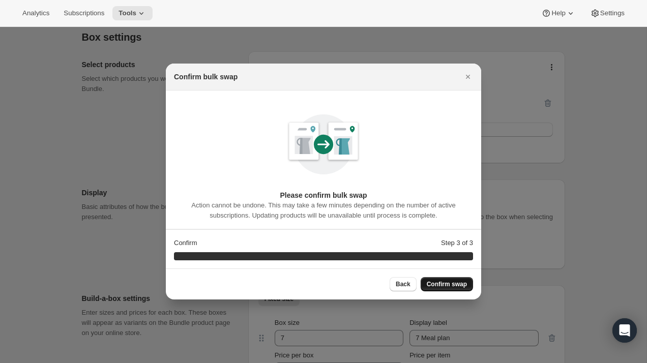
scroll to position [0, 0]
click at [453, 281] on span "Confirm swap" at bounding box center [447, 284] width 40 height 8
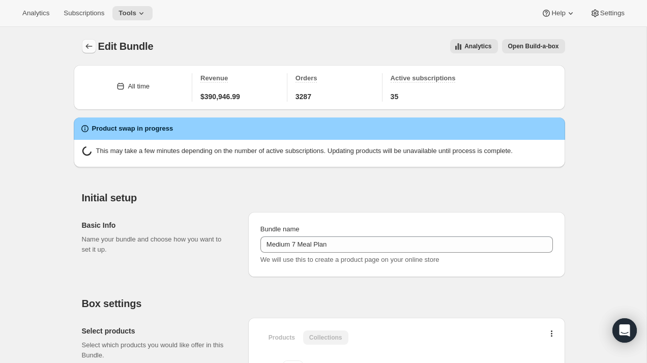
click at [90, 45] on icon "Bundles" at bounding box center [89, 46] width 10 height 10
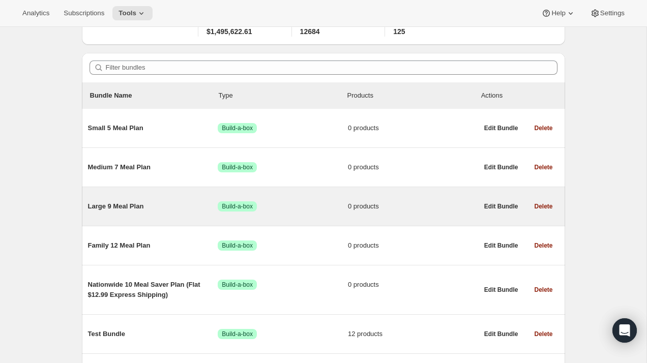
scroll to position [75, 0]
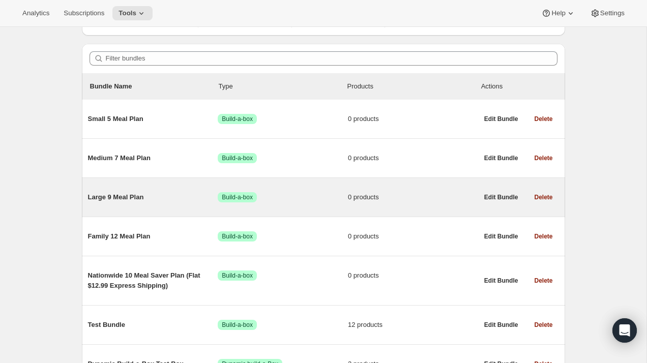
click at [135, 200] on span "Large 9 Meal Plan" at bounding box center [153, 197] width 130 height 10
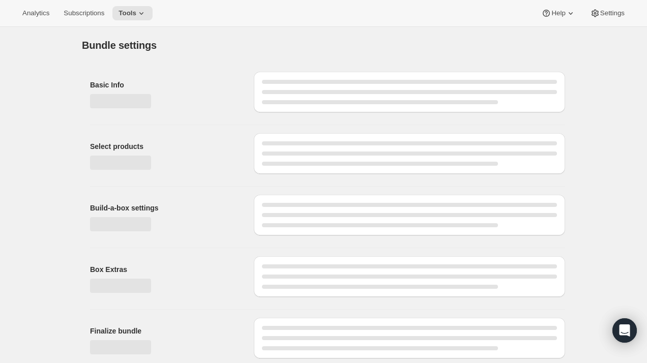
type input "Large 9 Meal Plan"
radio input "true"
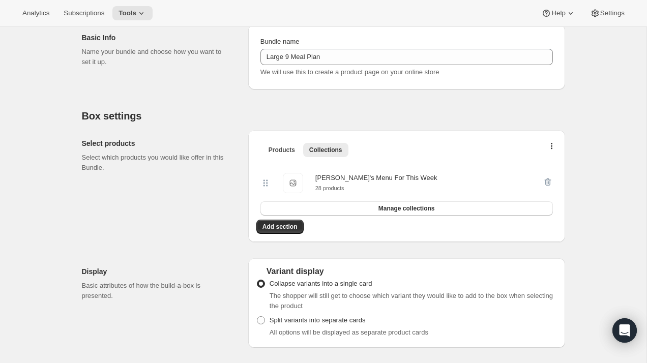
scroll to position [123, 0]
click at [408, 210] on span "Manage collections" at bounding box center [406, 208] width 56 height 8
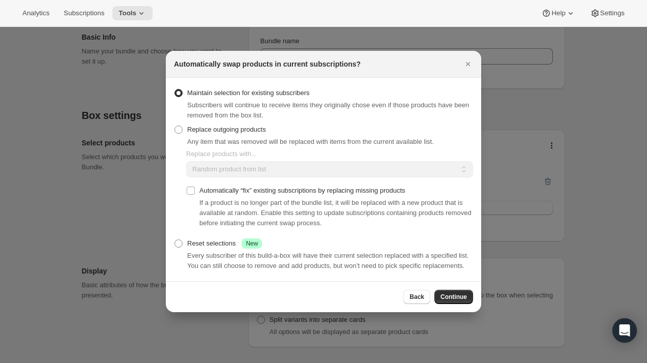
click at [299, 130] on div "Replace outgoing products Any item that was removed will be replaced with items…" at bounding box center [304, 135] width 260 height 24
click at [187, 124] on label "Replace outgoing products" at bounding box center [220, 130] width 92 height 14
click at [175, 126] on input "Replace outgoing products" at bounding box center [174, 126] width 1 height 1
radio input "true"
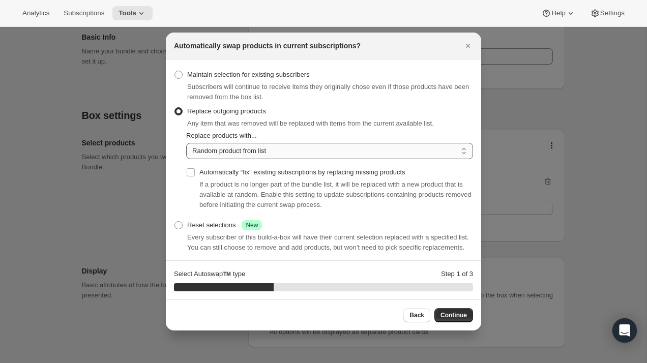
click at [223, 151] on select "Random product from list Based on position within collection Matching product t…" at bounding box center [329, 151] width 287 height 16
select select "selection"
click at [186, 143] on select "Random product from list Based on position within collection Matching product t…" at bounding box center [329, 151] width 287 height 16
click at [187, 174] on input "Automatically “fix” existing subscriptions by replacing missing products" at bounding box center [191, 172] width 8 height 8
checkbox input "true"
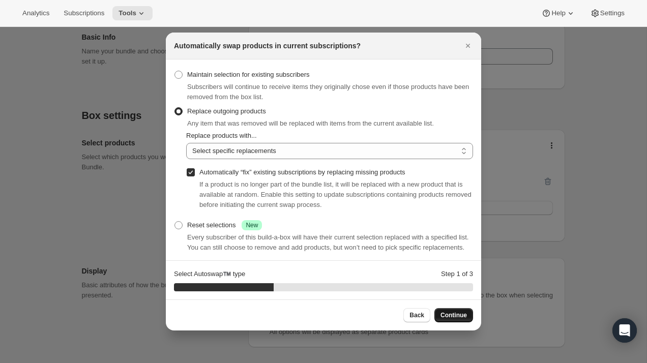
click at [451, 315] on span "Continue" at bounding box center [453, 315] width 26 height 8
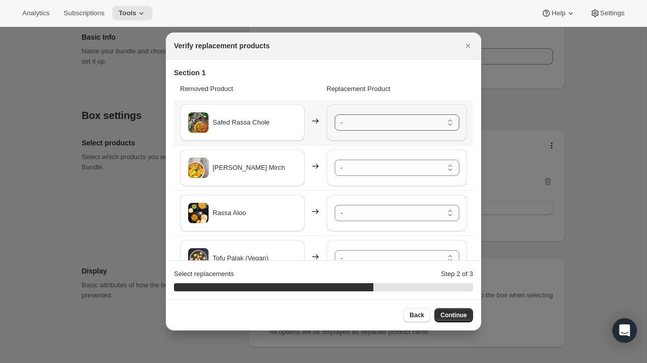
click at [408, 128] on select "- Dal Makhani - Default Title Matar Paneer - Default Title Kasuri Methi Aloo - …" at bounding box center [397, 122] width 125 height 16
click at [399, 165] on select "- Dal Makhani - Default Title Matar Paneer - Default Title Kasuri Methi Aloo - …" at bounding box center [397, 168] width 125 height 16
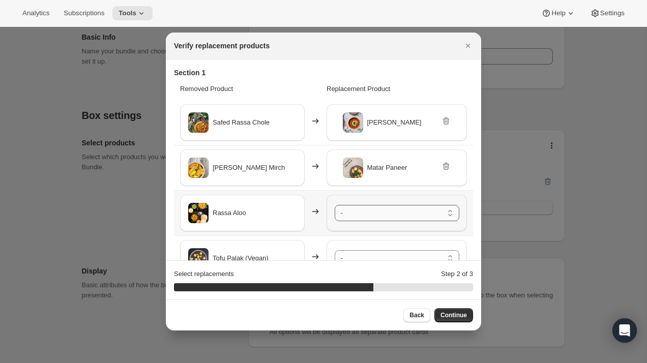
click at [395, 209] on select "- Dal Makhani - Default Title Matar Paneer - Default Title Kasuri Methi Aloo - …" at bounding box center [397, 213] width 125 height 16
click at [396, 253] on select "- Dal Makhani - Default Title Matar Paneer - Default Title Kasuri Methi Aloo - …" at bounding box center [397, 258] width 125 height 16
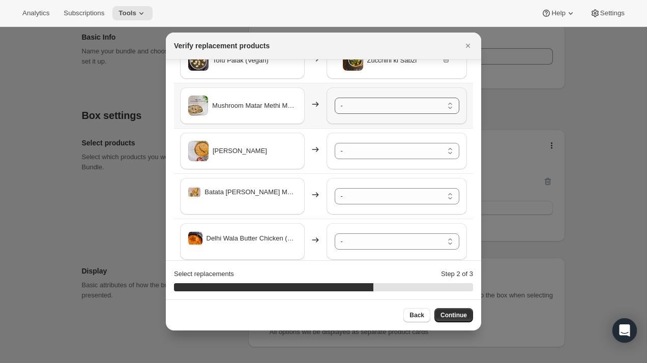
scroll to position [199, 0]
click at [384, 103] on select "- Dal Makhani - Default Title Matar Paneer - Default Title Kasuri Methi Aloo - …" at bounding box center [397, 104] width 125 height 16
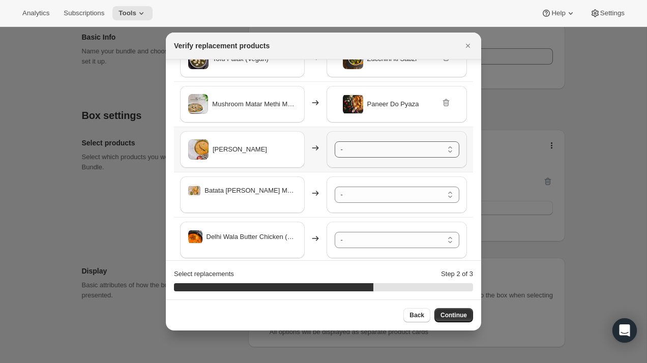
click at [391, 143] on select "- Dal Makhani - Default Title Matar Paneer - Default Title Kasuri Methi Aloo - …" at bounding box center [397, 149] width 125 height 16
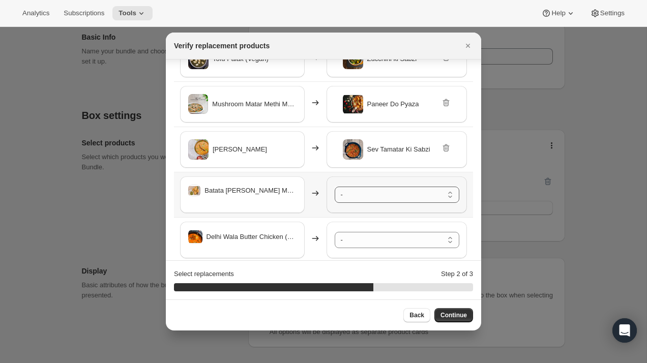
click at [393, 193] on select "- Dal Makhani - Default Title Matar Paneer - Default Title Kasuri Methi Aloo - …" at bounding box center [397, 195] width 125 height 16
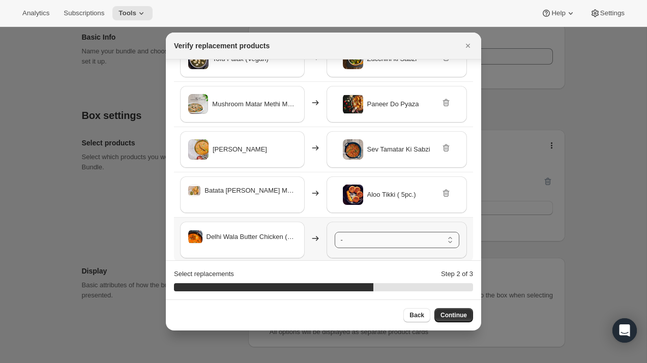
click at [390, 241] on select "- Dal Makhani - Default Title Matar Paneer - Default Title Kasuri Methi Aloo - …" at bounding box center [397, 240] width 125 height 16
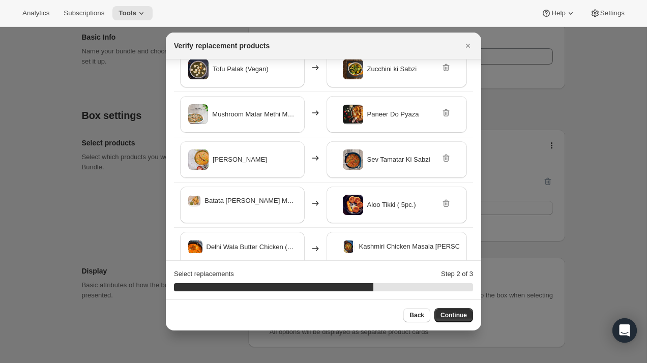
scroll to position [210, 0]
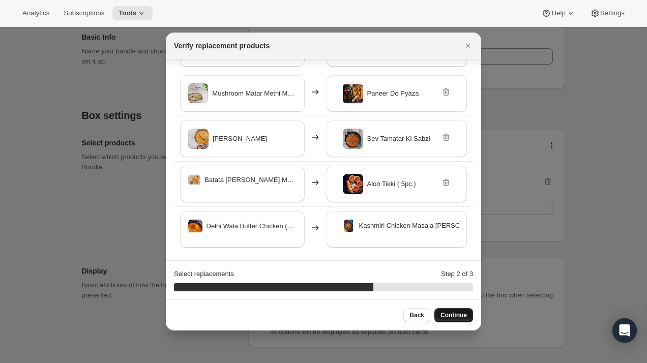
click at [457, 314] on span "Continue" at bounding box center [453, 315] width 26 height 8
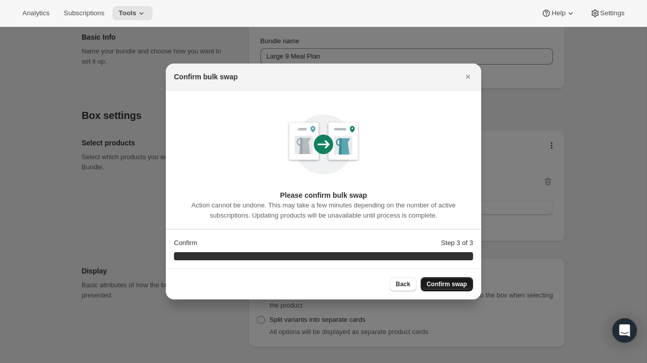
click at [452, 285] on span "Confirm swap" at bounding box center [447, 284] width 40 height 8
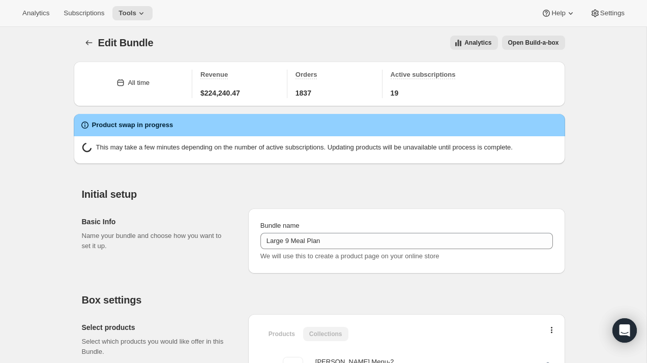
scroll to position [123, 0]
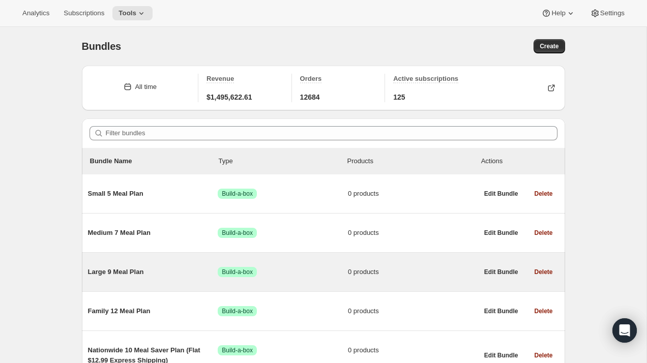
click at [153, 276] on span "Large 9 Meal Plan" at bounding box center [153, 272] width 130 height 10
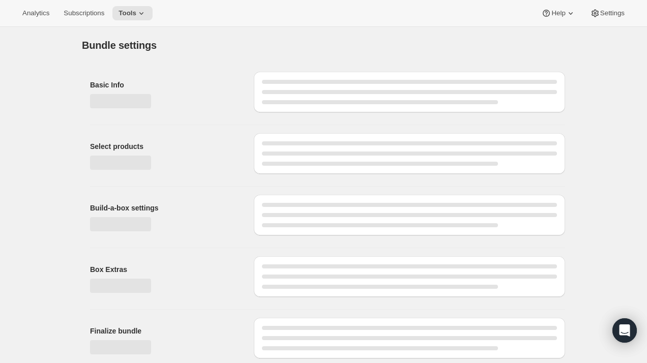
type input "Large 9 Meal Plan"
radio input "true"
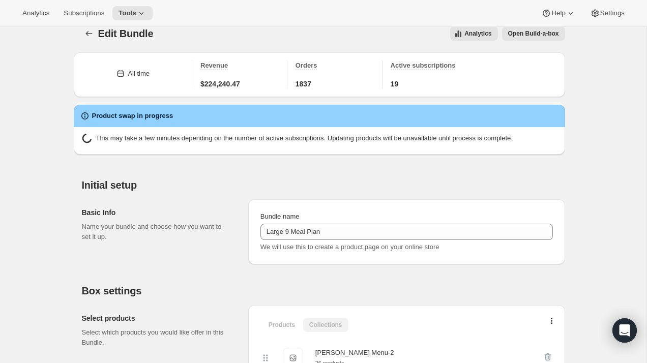
scroll to position [15, 0]
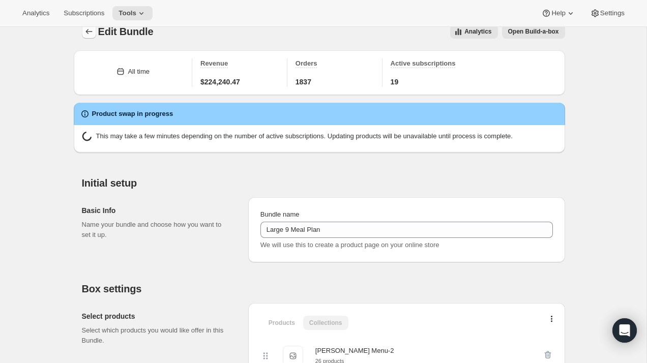
click at [90, 32] on icon "Bundles" at bounding box center [89, 31] width 10 height 10
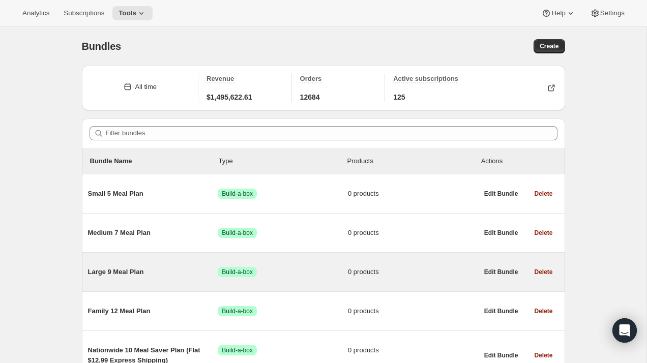
click at [141, 273] on span "Large 9 Meal Plan" at bounding box center [153, 272] width 130 height 10
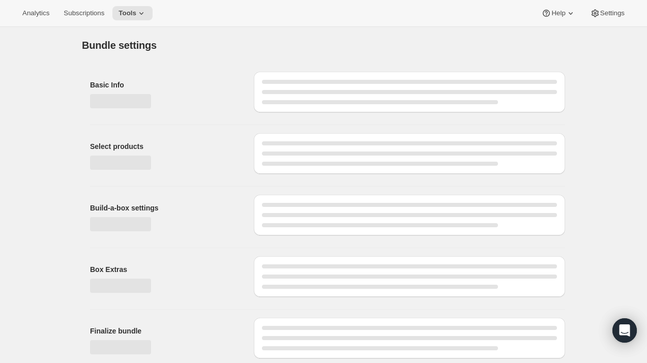
type input "Large 9 Meal Plan"
radio input "true"
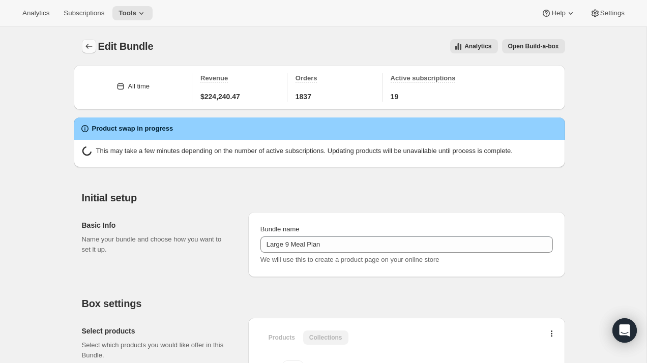
click at [84, 47] on icon "Bundles" at bounding box center [89, 46] width 10 height 10
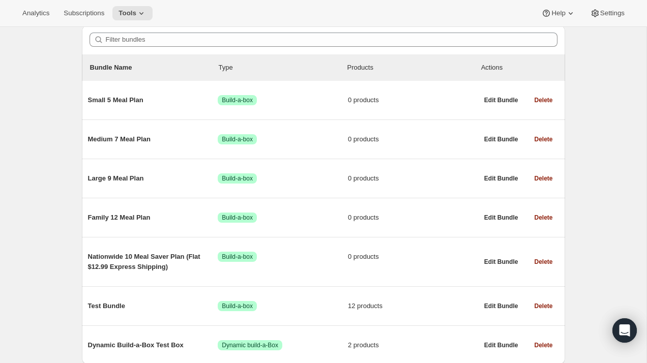
scroll to position [95, 0]
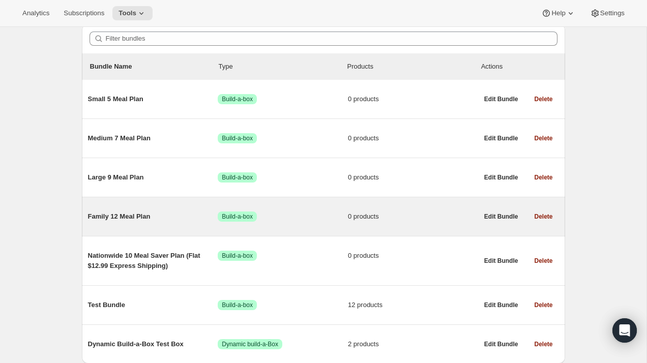
click at [132, 214] on span "Family 12 Meal Plan" at bounding box center [153, 217] width 130 height 10
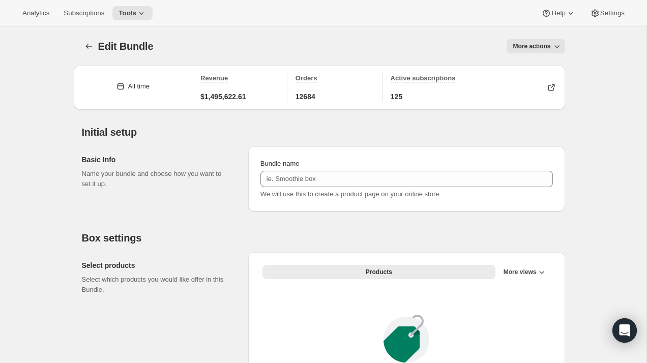
type input "Family 12 Meal Plan"
radio input "true"
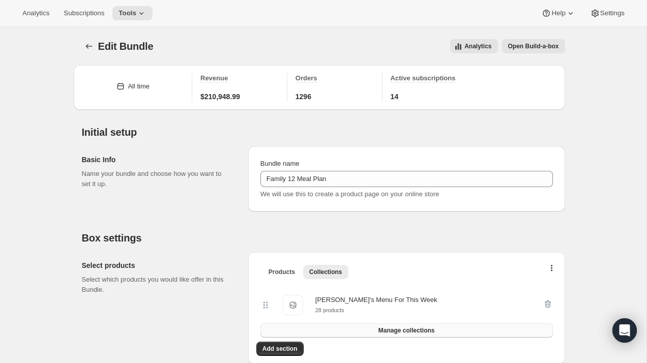
click at [452, 333] on button "Manage collections" at bounding box center [406, 330] width 292 height 14
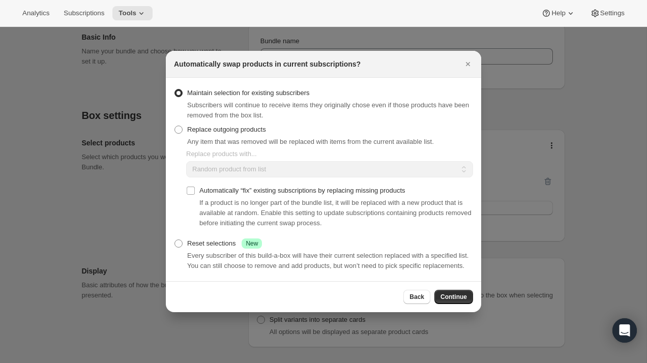
scroll to position [89, 0]
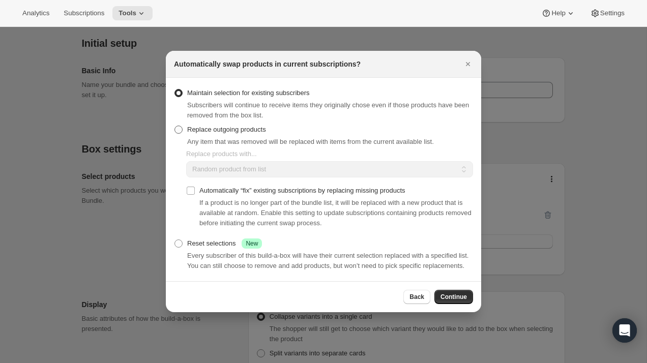
click at [179, 128] on span ":r1a4:" at bounding box center [178, 130] width 8 height 8
click at [175, 126] on input "Replace outgoing products" at bounding box center [174, 126] width 1 height 1
radio input "true"
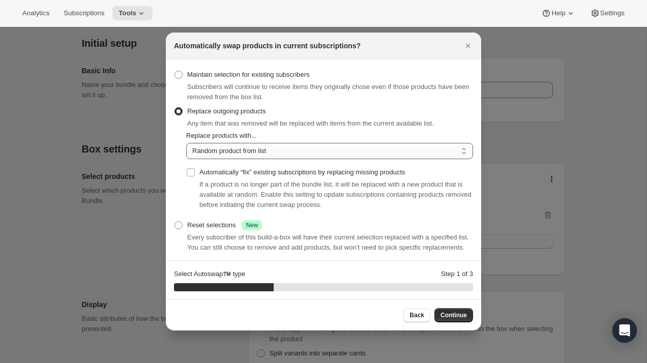
click at [257, 147] on select "Random product from list Based on position within collection Matching product t…" at bounding box center [329, 151] width 287 height 16
select select "selection"
click at [186, 143] on select "Random product from list Based on position within collection Matching product t…" at bounding box center [329, 151] width 287 height 16
click at [191, 168] on input "Automatically “fix” existing subscriptions by replacing missing products" at bounding box center [191, 172] width 8 height 8
checkbox input "true"
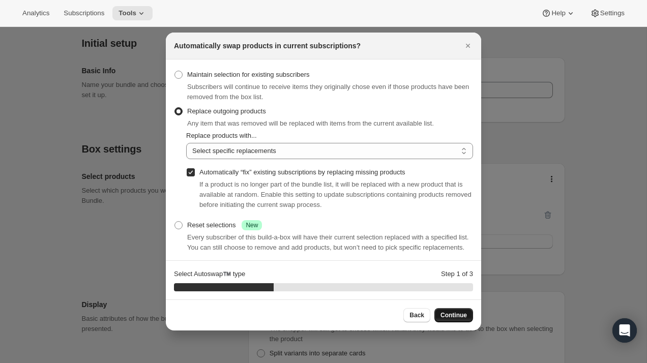
click at [463, 315] on span "Continue" at bounding box center [453, 315] width 26 height 8
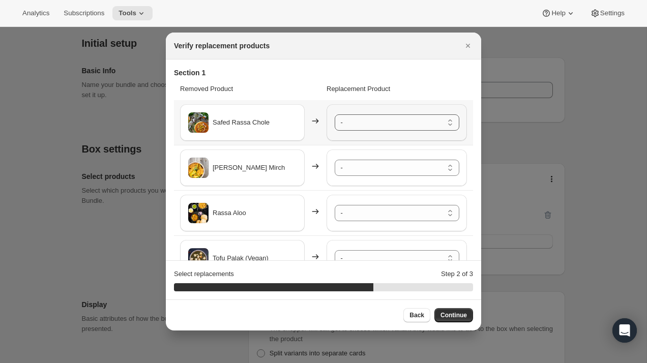
click at [412, 121] on select "- Dal Makhani - Default Title Matar Paneer - Default Title Kasuri Methi Aloo - …" at bounding box center [397, 122] width 125 height 16
click at [404, 169] on select "- Dal Makhani - Default Title Matar Paneer - Default Title Kasuri Methi Aloo - …" at bounding box center [397, 168] width 125 height 16
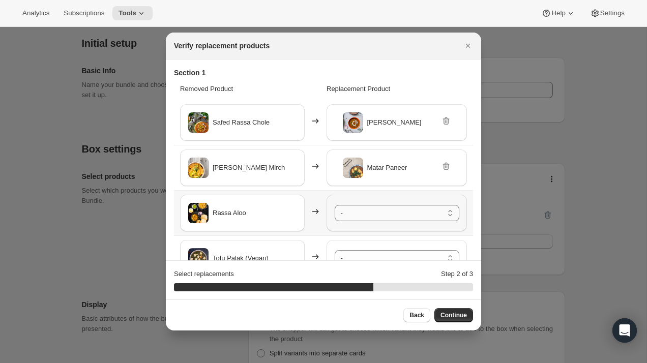
click at [401, 217] on select "- Dal Makhani - Default Title Matar Paneer - Default Title Kasuri Methi Aloo - …" at bounding box center [397, 213] width 125 height 16
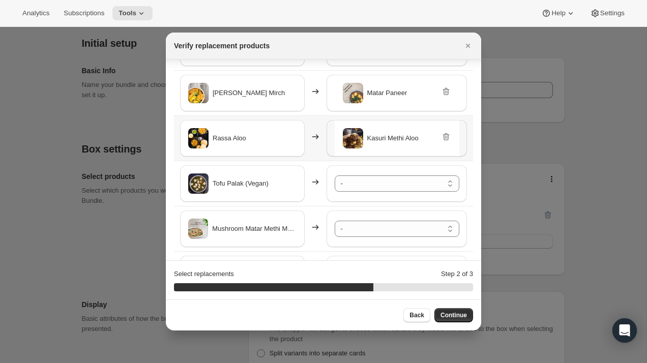
scroll to position [97, 0]
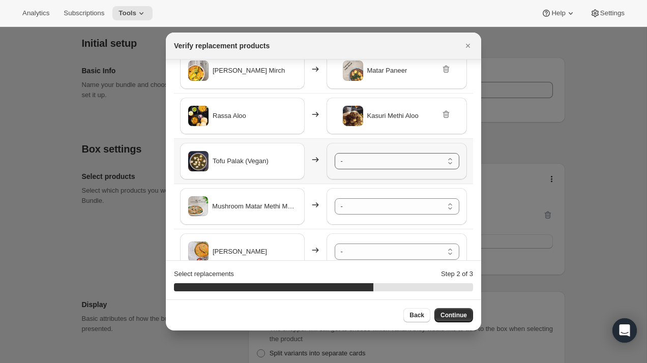
click at [377, 162] on select "- Dal Makhani - Default Title Matar Paneer - Default Title Kasuri Methi Aloo - …" at bounding box center [397, 161] width 125 height 16
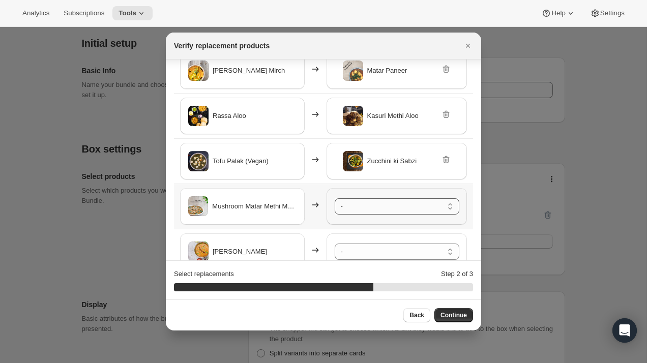
click at [380, 210] on select "- Dal Makhani - Default Title Matar Paneer - Default Title Kasuri Methi Aloo - …" at bounding box center [397, 206] width 125 height 16
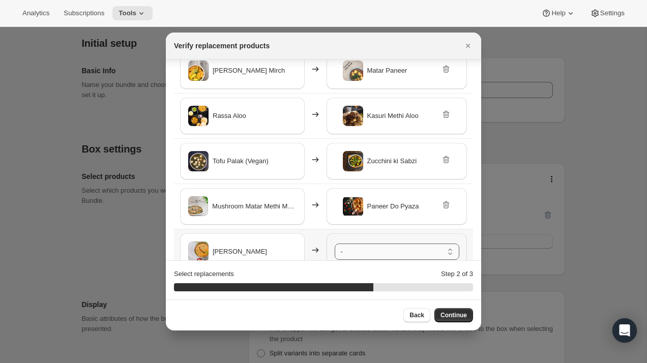
click at [376, 246] on select "- Dal Makhani - Default Title Matar Paneer - Default Title Kasuri Methi Aloo - …" at bounding box center [397, 252] width 125 height 16
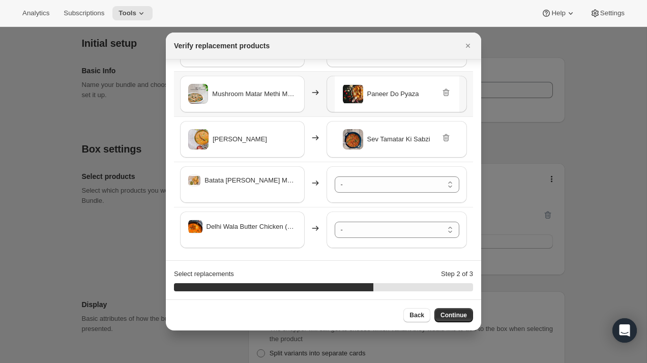
scroll to position [210, 0]
click at [366, 186] on select "- Dal Makhani - Default Title Matar Paneer - Default Title Kasuri Methi Aloo - …" at bounding box center [397, 184] width 125 height 16
click at [384, 227] on select "- Dal Makhani - Default Title Matar Paneer - Default Title Kasuri Methi Aloo - …" at bounding box center [397, 229] width 125 height 16
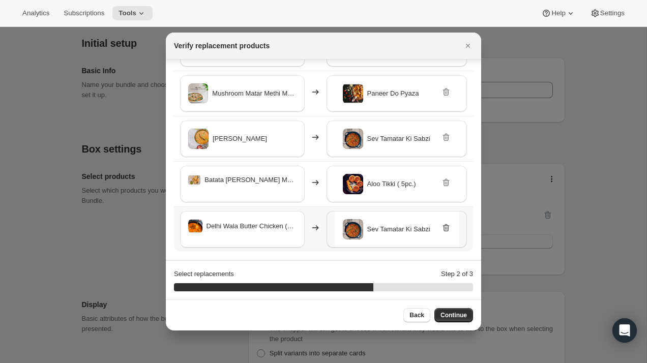
click at [444, 225] on icon ":r1a4:" at bounding box center [445, 228] width 7 height 8
click at [428, 235] on select "- Dal Makhani - Default Title Matar Paneer - Default Title Kasuri Methi Aloo - …" at bounding box center [397, 229] width 125 height 16
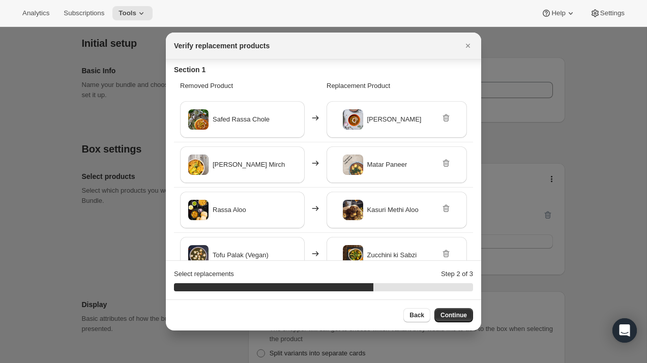
scroll to position [0, 0]
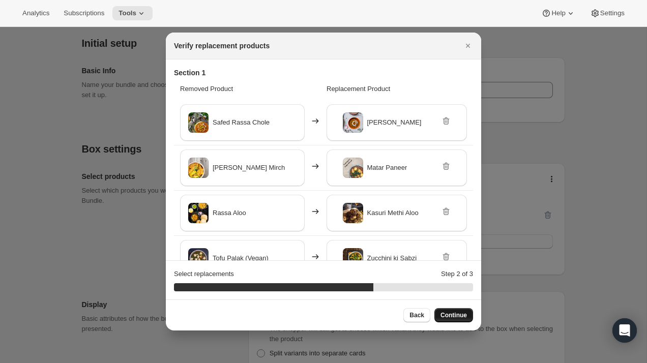
click at [452, 317] on span "Continue" at bounding box center [453, 315] width 26 height 8
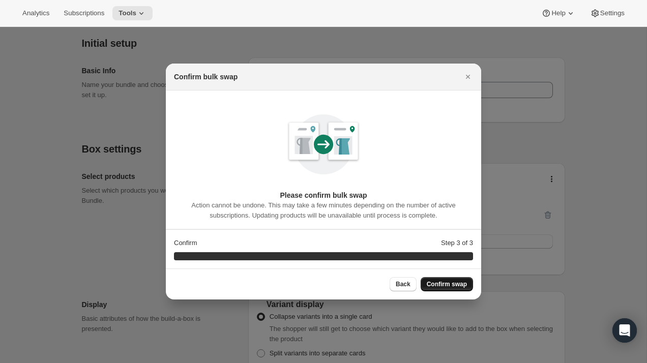
click at [454, 287] on span "Confirm swap" at bounding box center [447, 284] width 40 height 8
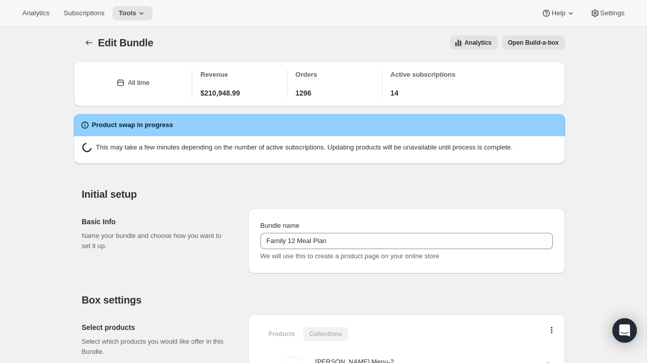
scroll to position [89, 0]
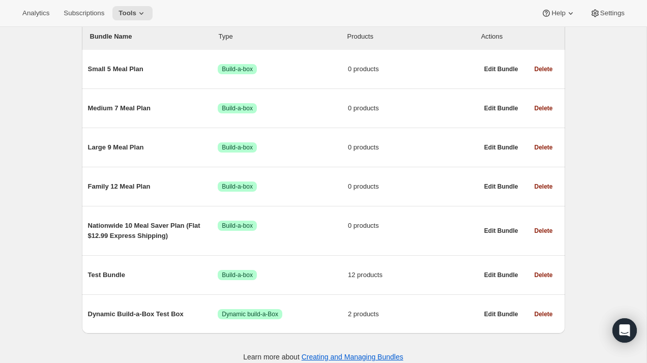
scroll to position [134, 0]
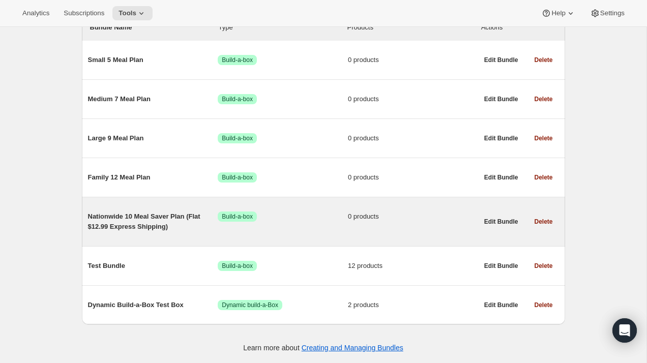
click at [144, 218] on span "Nationwide 10 Meal Saver Plan (Flat $12.99 Express Shipping)" at bounding box center [153, 222] width 130 height 20
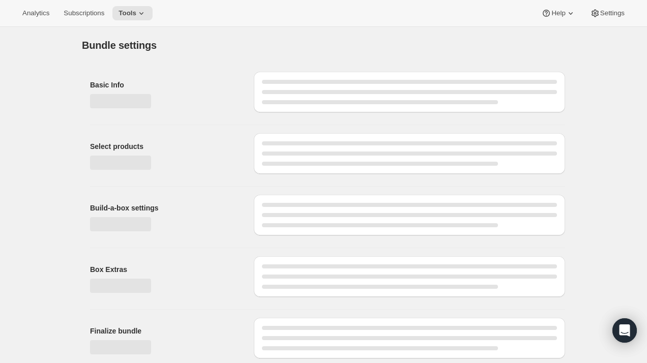
type input "Nationwide 10 Meal Saver Plan (Flat $12.99 Express Shipping)"
radio input "true"
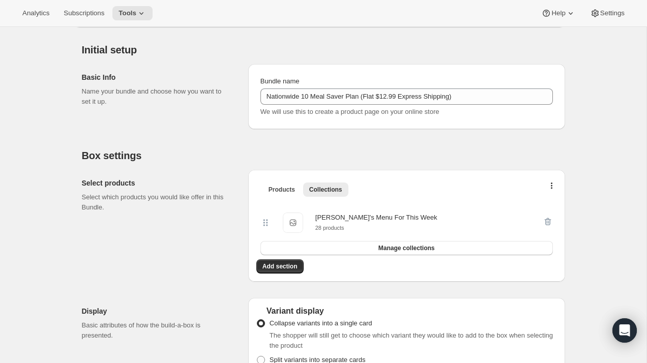
scroll to position [76, 0]
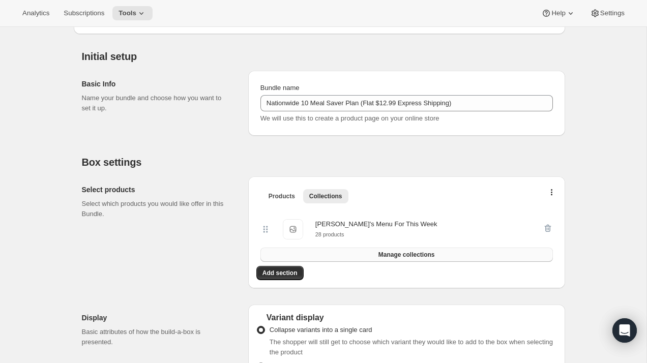
click at [393, 249] on button "Manage collections" at bounding box center [406, 255] width 292 height 14
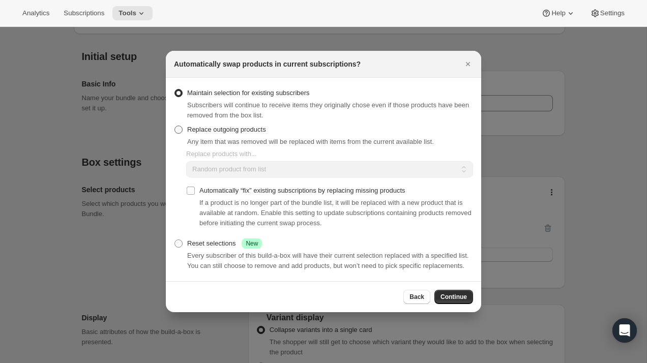
click at [180, 126] on span ":r1g0:" at bounding box center [178, 130] width 8 height 8
click at [175, 126] on input "Replace outgoing products" at bounding box center [174, 126] width 1 height 1
radio input "true"
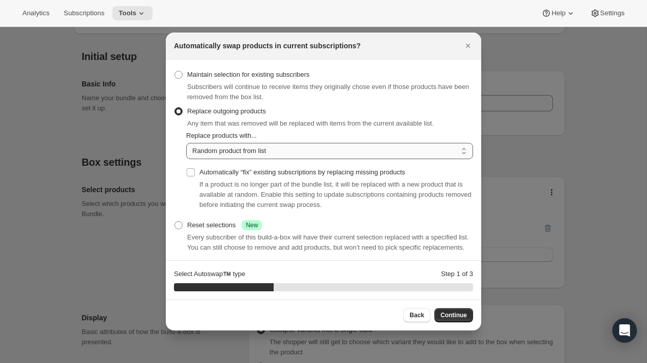
click at [215, 147] on select "Random product from list Based on position within collection Matching product t…" at bounding box center [329, 151] width 287 height 16
select select "selection"
click at [186, 143] on select "Random product from list Based on position within collection Matching product t…" at bounding box center [329, 151] width 287 height 16
click at [191, 170] on input "Automatically “fix” existing subscriptions by replacing missing products" at bounding box center [191, 172] width 8 height 8
checkbox input "true"
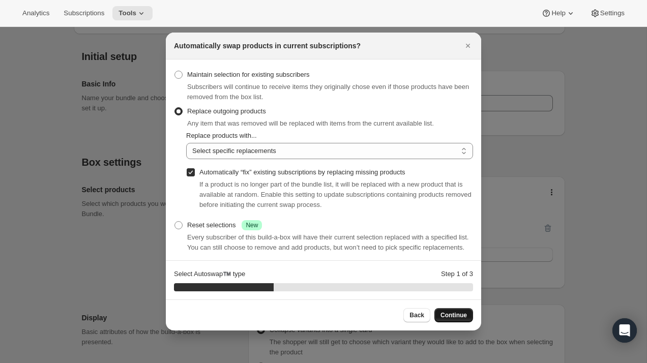
click at [457, 317] on span "Continue" at bounding box center [453, 315] width 26 height 8
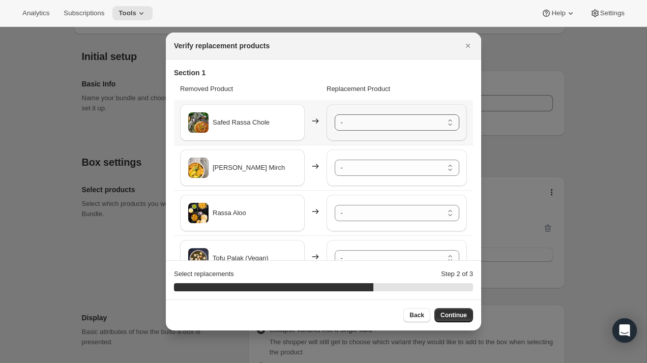
click at [394, 117] on select "- Dal Makhani - Default Title Matar Paneer - Default Title Kasuri Methi Aloo - …" at bounding box center [397, 122] width 125 height 16
click at [390, 165] on select "- Dal Makhani - Default Title Matar Paneer - Default Title Kasuri Methi Aloo - …" at bounding box center [397, 168] width 125 height 16
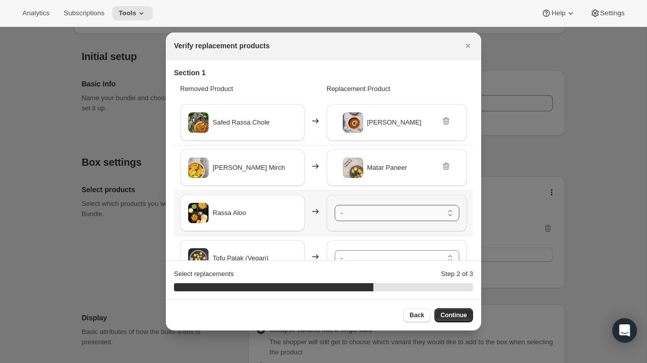
click at [392, 210] on select "- Dal Makhani - Default Title Matar Paneer - Default Title Kasuri Methi Aloo - …" at bounding box center [397, 213] width 125 height 16
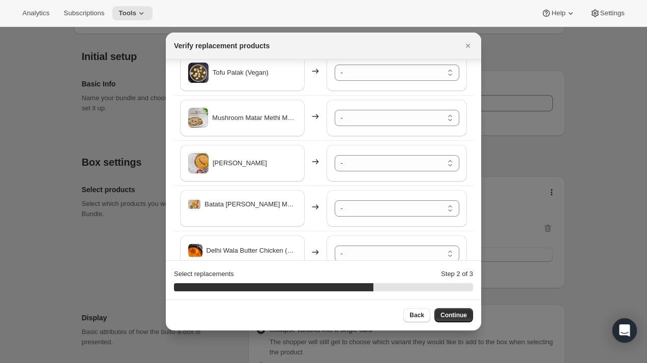
scroll to position [187, 0]
click at [387, 69] on select "- Dal Makhani - Default Title Matar Paneer - Default Title Kasuri Methi Aloo - …" at bounding box center [397, 72] width 125 height 16
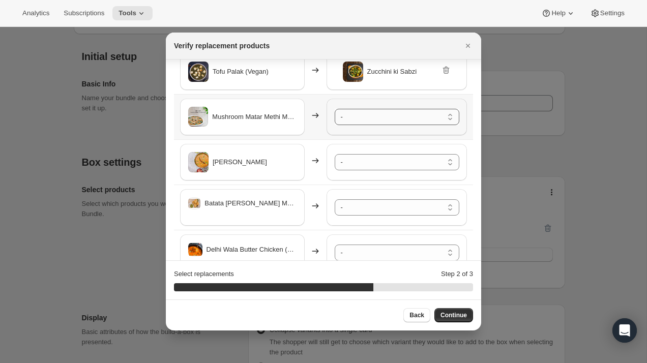
click at [394, 115] on select "- Dal Makhani - Default Title Matar Paneer - Default Title Kasuri Methi Aloo - …" at bounding box center [397, 117] width 125 height 16
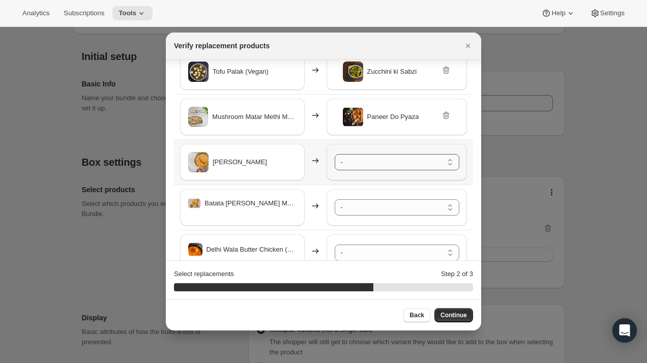
click at [391, 167] on select "- Dal Makhani - Default Title Matar Paneer - Default Title Kasuri Methi Aloo - …" at bounding box center [397, 162] width 125 height 16
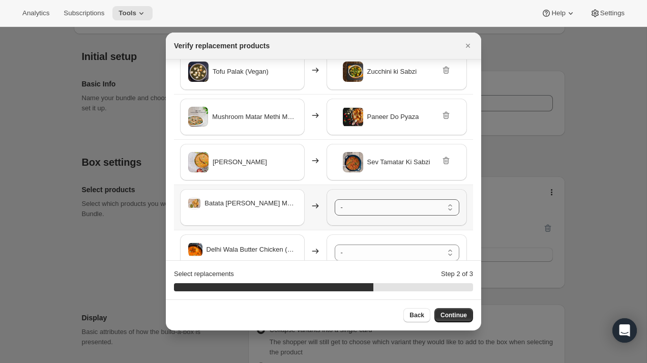
click at [393, 208] on select "- Dal Makhani - Default Title Matar Paneer - Default Title Kasuri Methi Aloo - …" at bounding box center [397, 207] width 125 height 16
click at [397, 247] on select "- Dal Makhani - Default Title Matar Paneer - Default Title Kasuri Methi Aloo - …" at bounding box center [397, 253] width 125 height 16
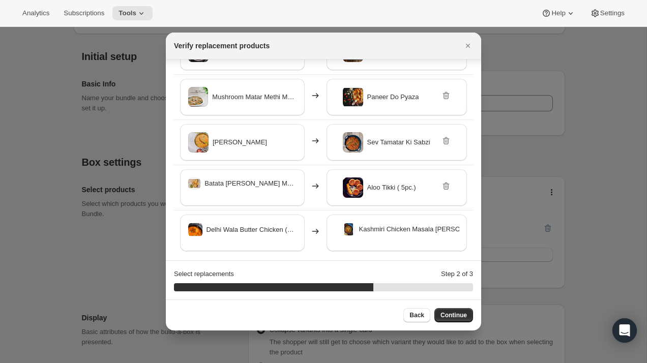
scroll to position [210, 0]
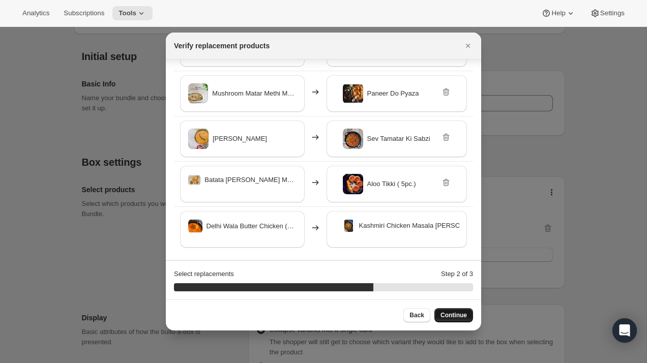
click at [453, 314] on span "Continue" at bounding box center [453, 315] width 26 height 8
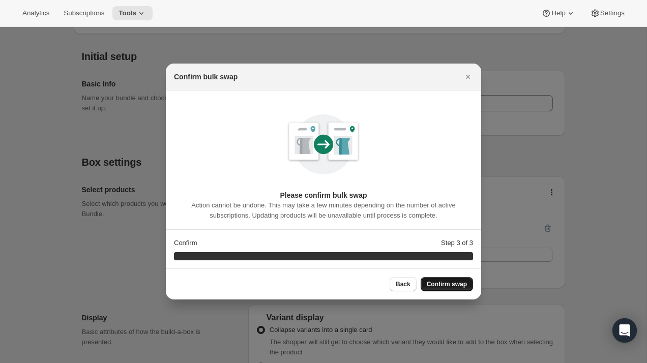
scroll to position [0, 0]
click at [444, 283] on span "Confirm swap" at bounding box center [447, 284] width 40 height 8
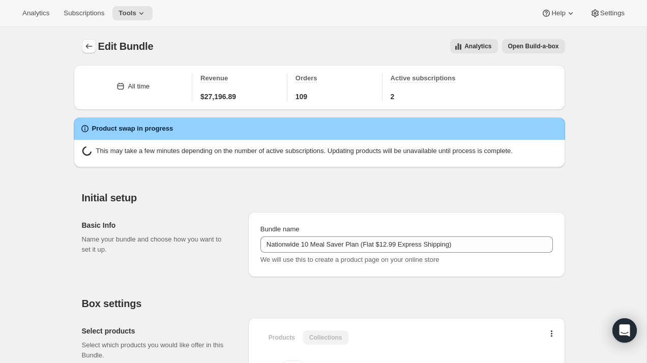
click at [90, 44] on icon "Bundles" at bounding box center [89, 46] width 10 height 10
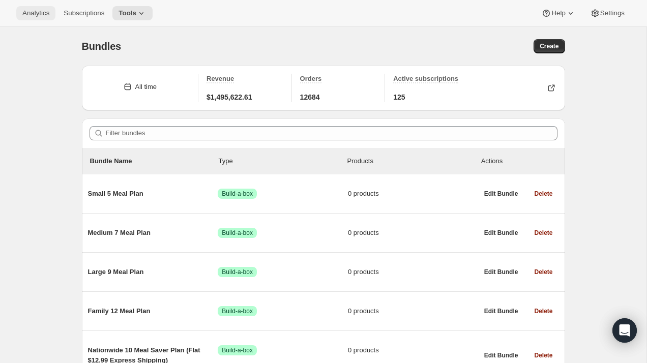
click at [49, 14] on span "Analytics" at bounding box center [35, 13] width 27 height 8
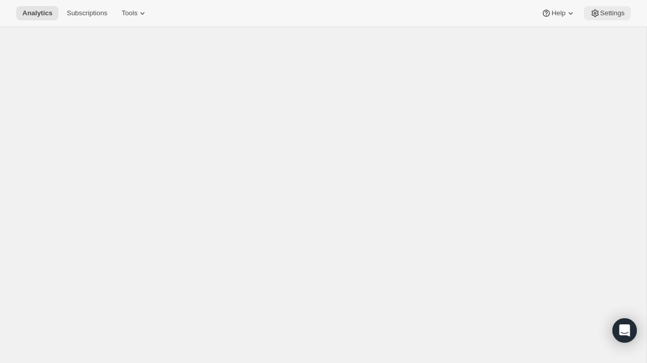
click at [614, 10] on span "Settings" at bounding box center [612, 13] width 24 height 8
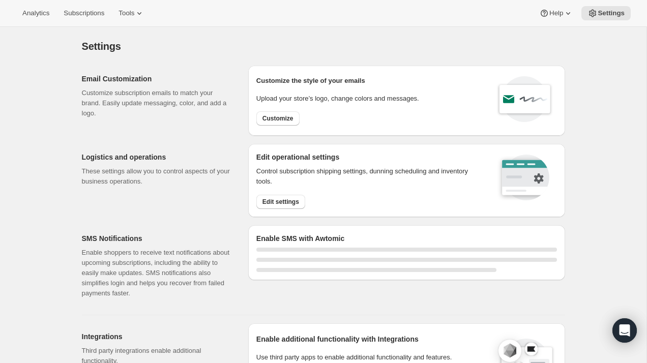
select select "22:00"
select select "09:00"
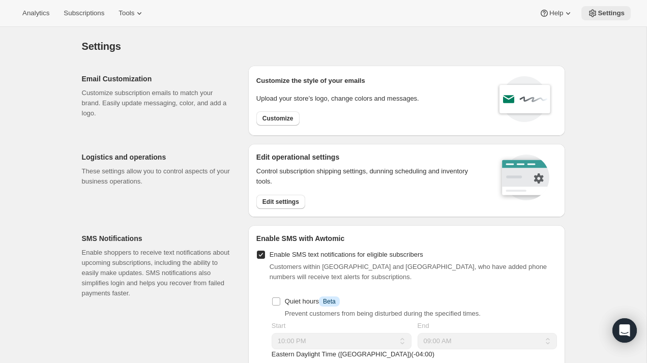
click at [608, 15] on span "Settings" at bounding box center [611, 13] width 27 height 8
click at [93, 14] on span "Subscriptions" at bounding box center [84, 13] width 41 height 8
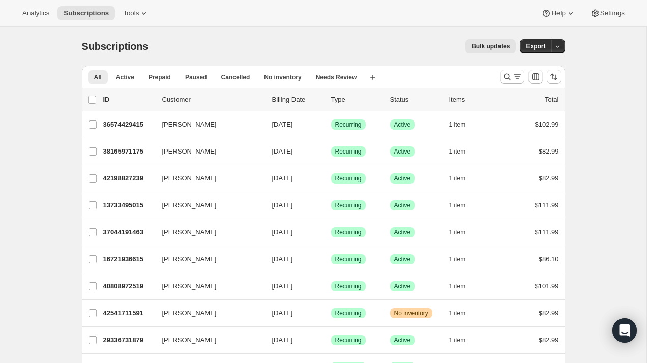
click at [491, 47] on span "Bulk updates" at bounding box center [490, 46] width 38 height 8
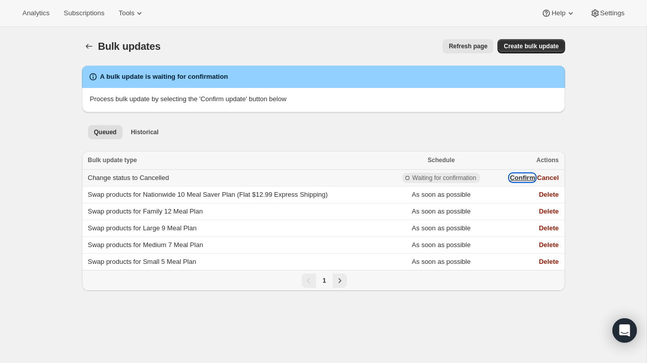
click at [521, 178] on button "Confirm" at bounding box center [522, 178] width 25 height 8
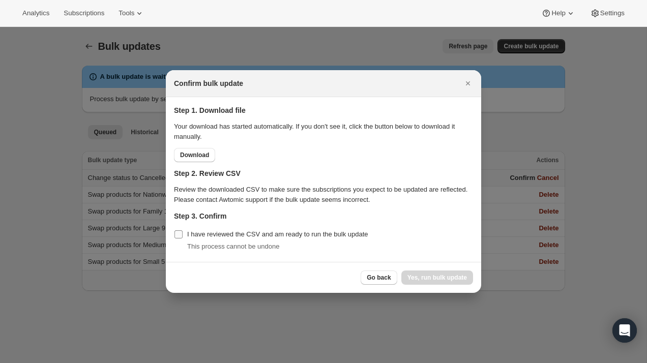
click at [258, 239] on span "I have reviewed the CSV and am ready to run the bulk update" at bounding box center [277, 234] width 181 height 10
click at [183, 239] on input "I have reviewed the CSV and am ready to run the bulk update" at bounding box center [178, 234] width 8 height 8
checkbox input "true"
click at [373, 280] on span "Go back" at bounding box center [379, 278] width 24 height 8
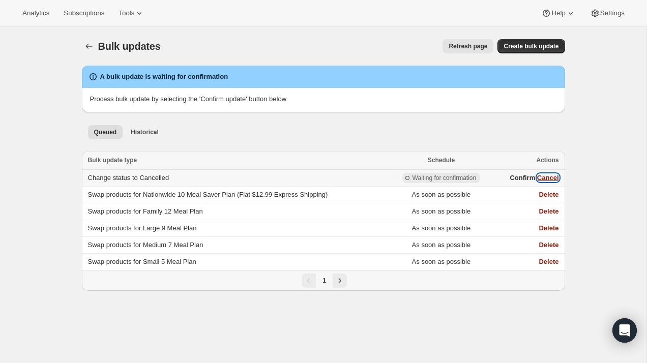
click at [551, 176] on button "Cancel" at bounding box center [548, 178] width 22 height 8
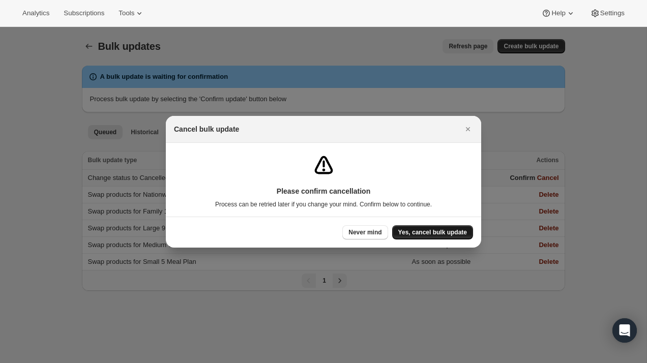
click at [428, 234] on span "Yes, cancel bulk update" at bounding box center [432, 232] width 69 height 8
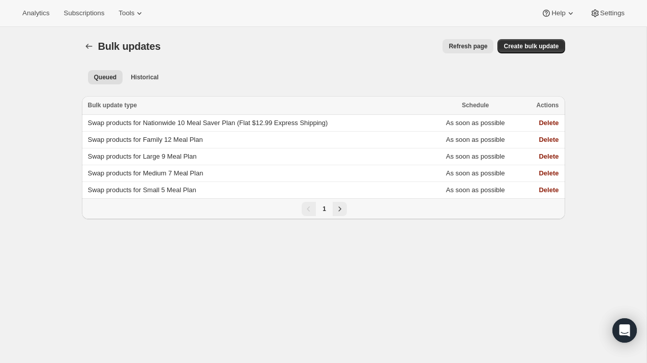
click at [468, 47] on span "Refresh page" at bounding box center [468, 46] width 39 height 8
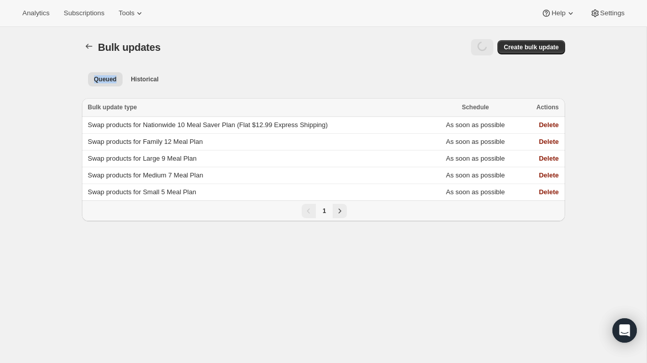
click at [468, 47] on div at bounding box center [333, 47] width 321 height 16
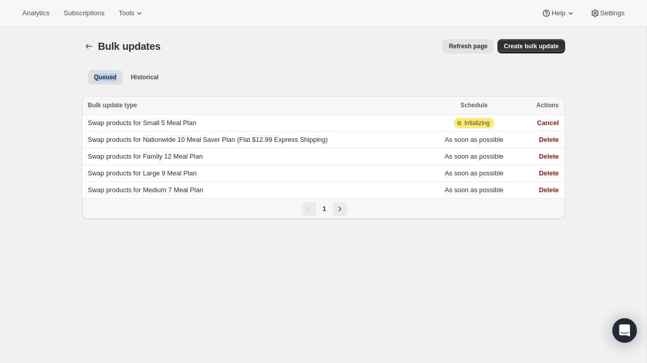
click at [462, 47] on span "Refresh page" at bounding box center [468, 46] width 39 height 8
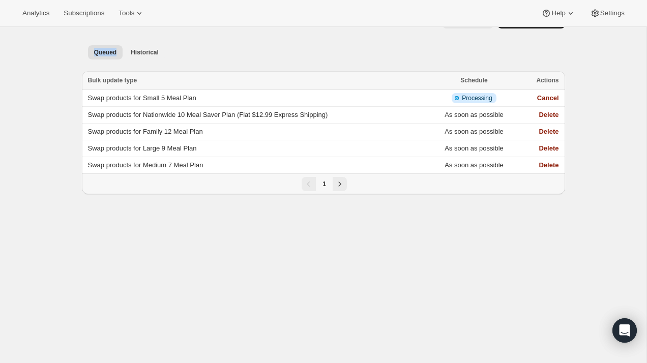
scroll to position [27, 0]
